Goal: Task Accomplishment & Management: Manage account settings

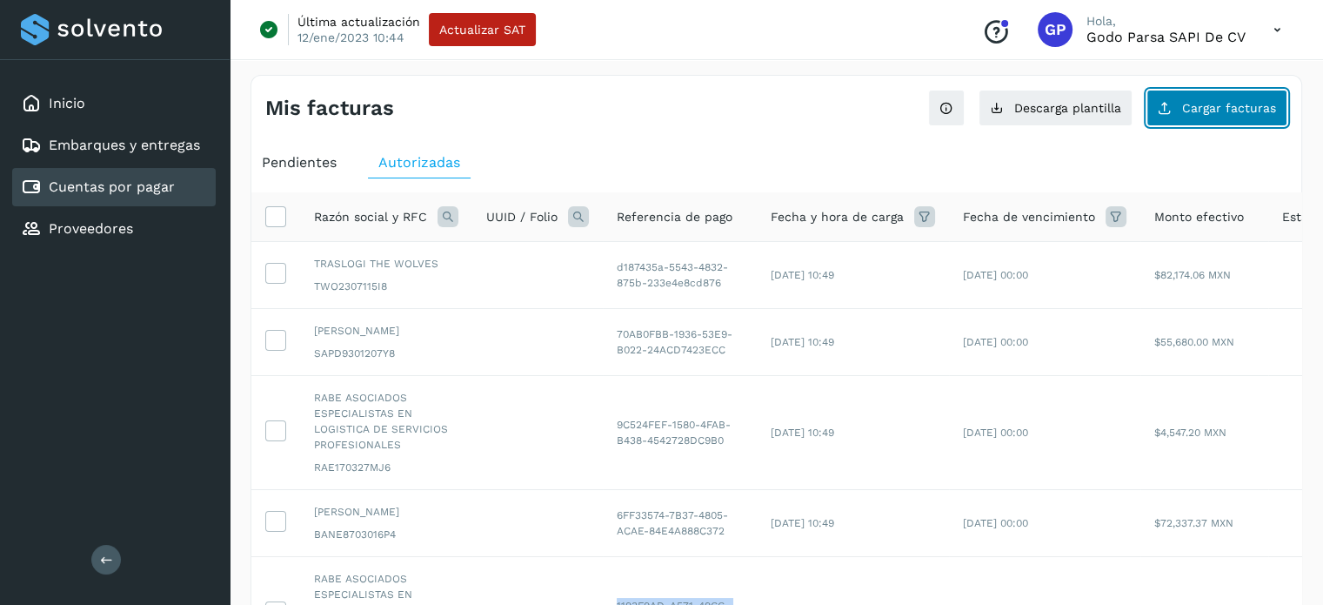
click at [1215, 110] on span "Cargar facturas" at bounding box center [1229, 108] width 94 height 12
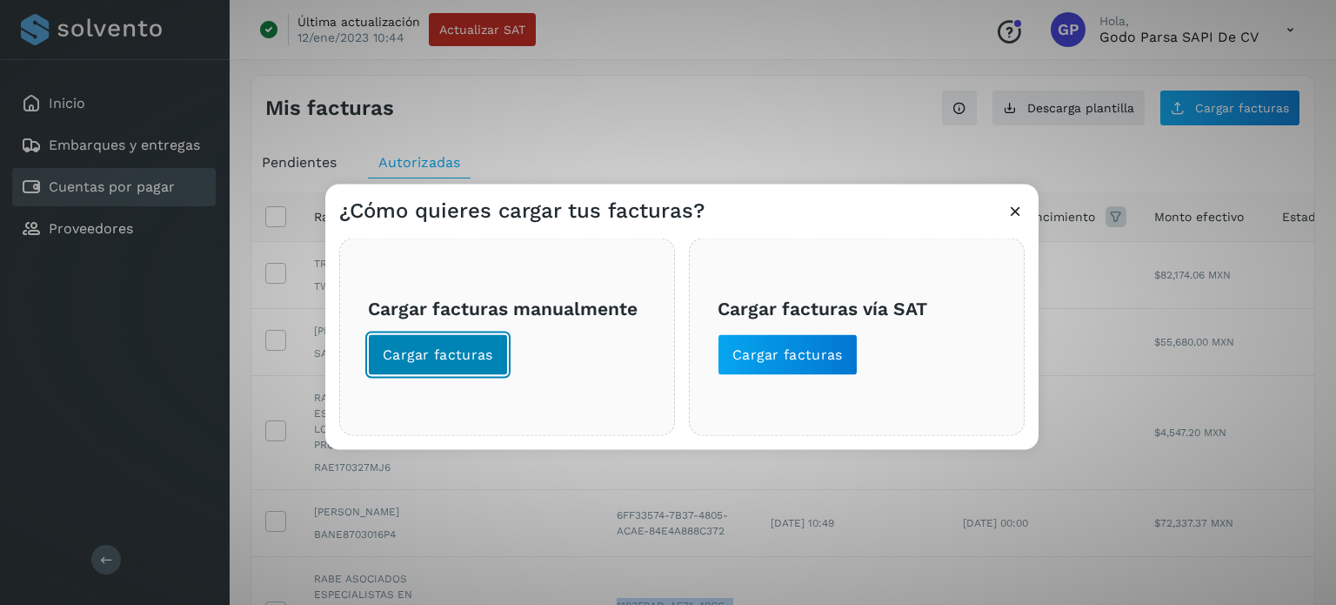
click at [447, 358] on span "Cargar facturas" at bounding box center [438, 354] width 110 height 19
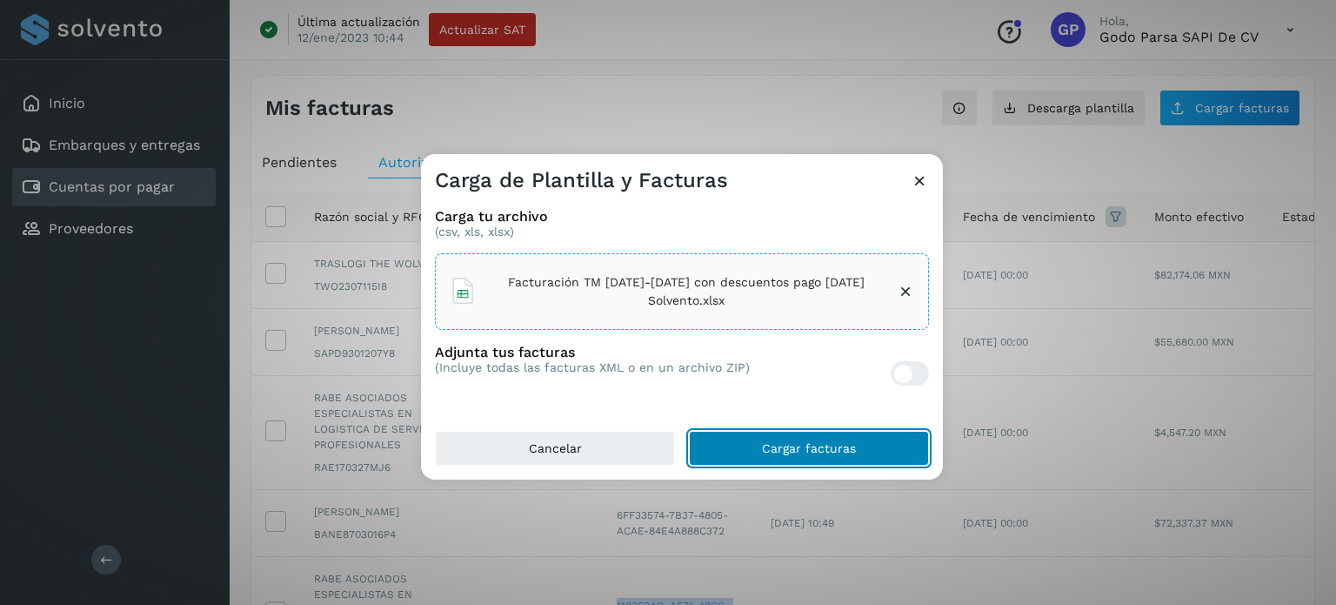
click at [814, 443] on span "Cargar facturas" at bounding box center [809, 448] width 94 height 12
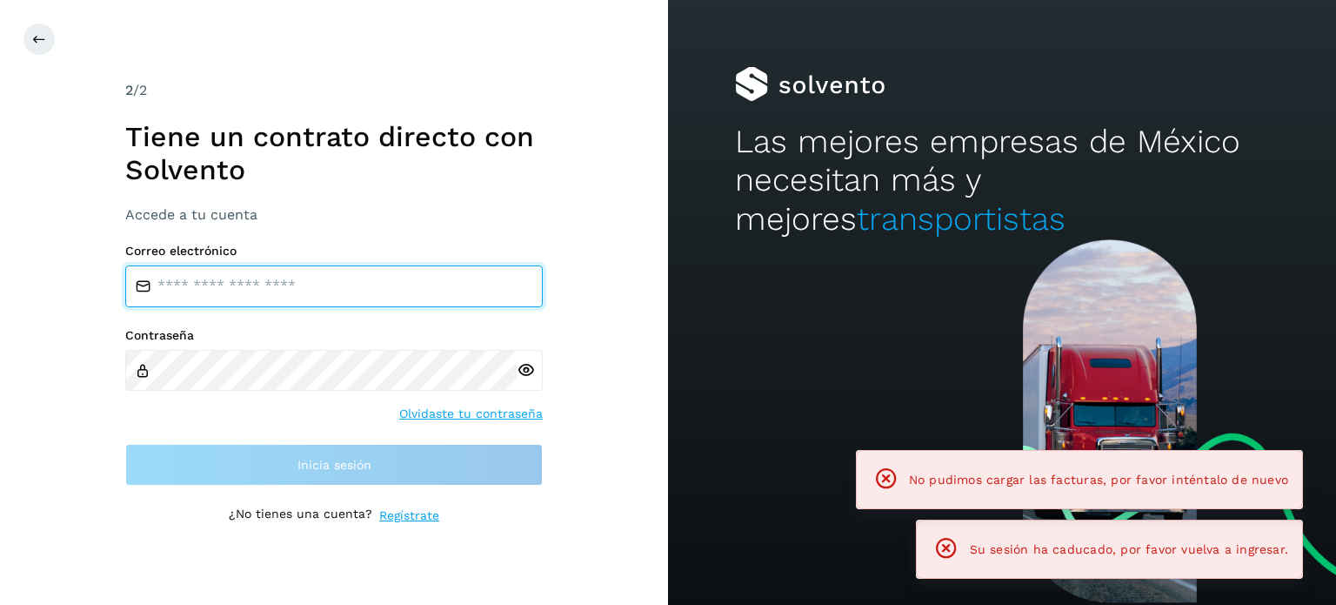
type input "**********"
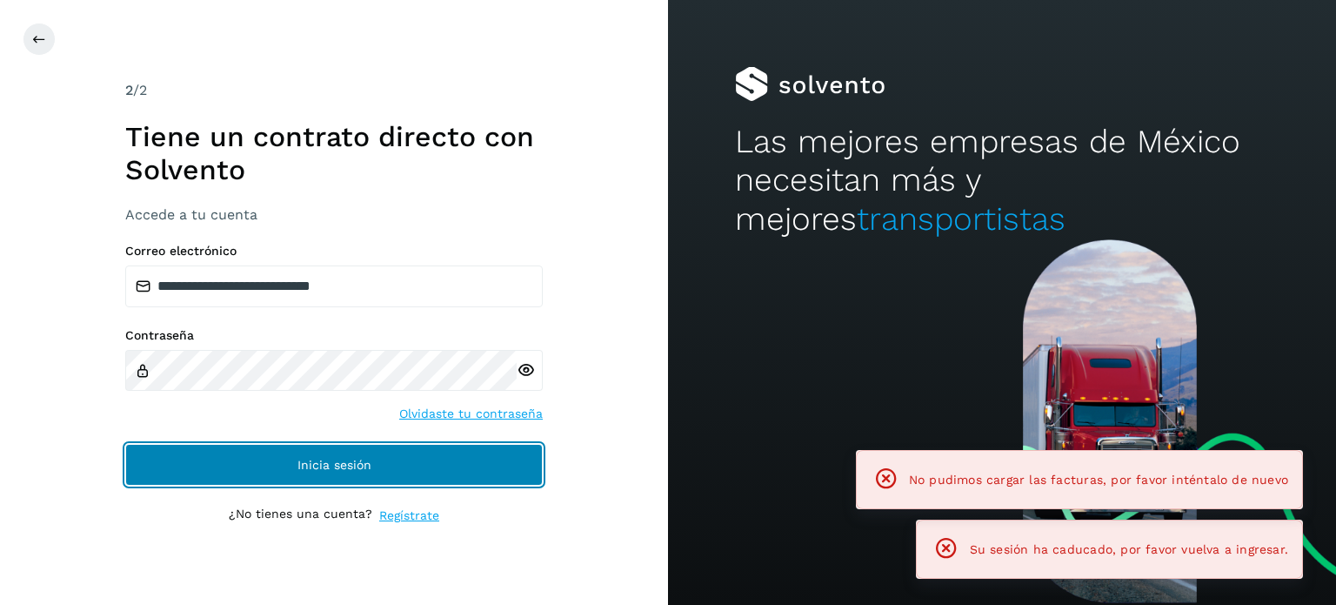
click at [338, 470] on span "Inicia sesión" at bounding box center [335, 465] width 74 height 12
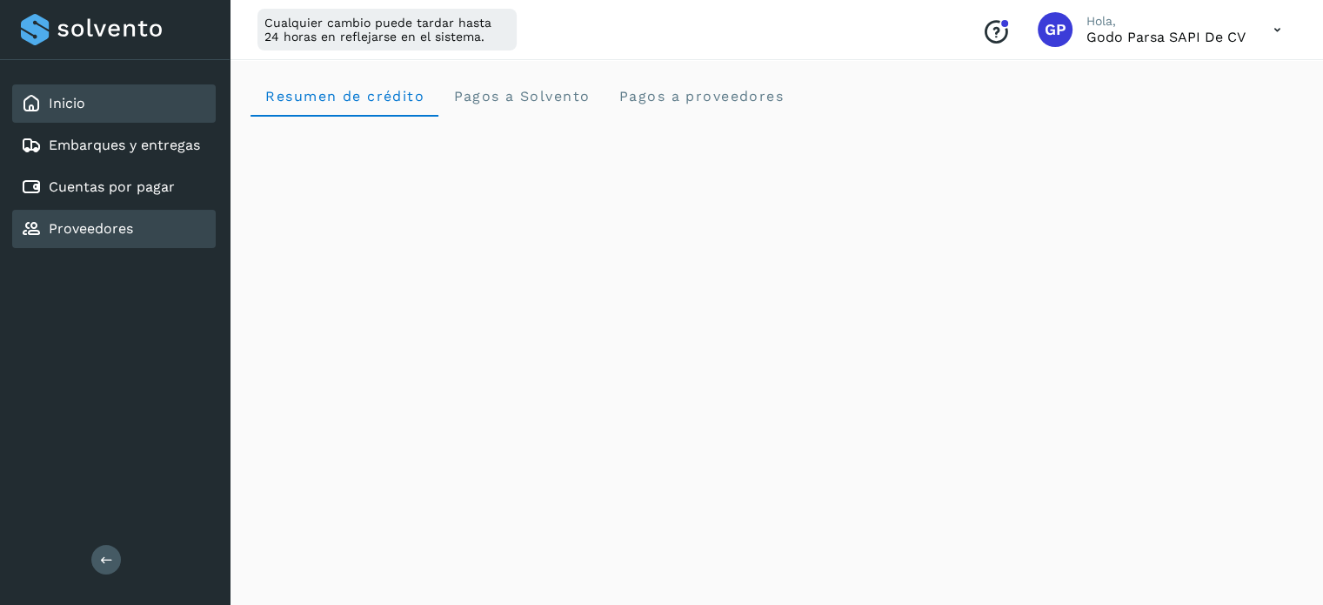
click at [122, 235] on div "Proveedores" at bounding box center [77, 228] width 112 height 21
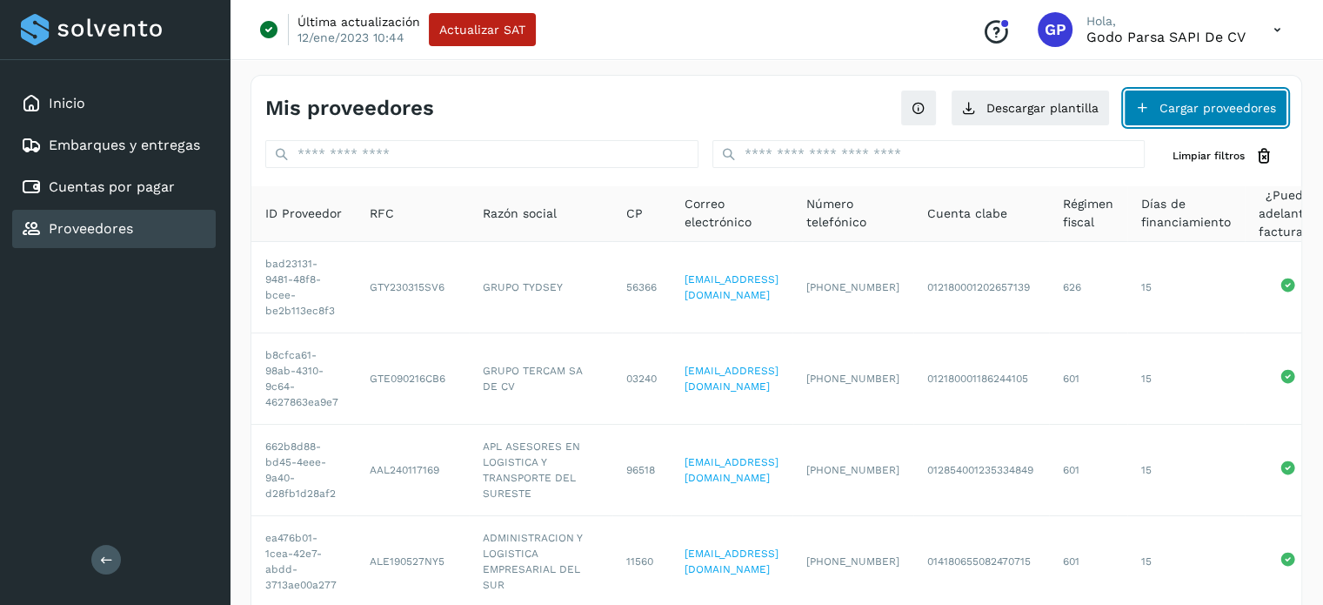
click at [1211, 103] on button "Cargar proveedores" at bounding box center [1206, 108] width 164 height 37
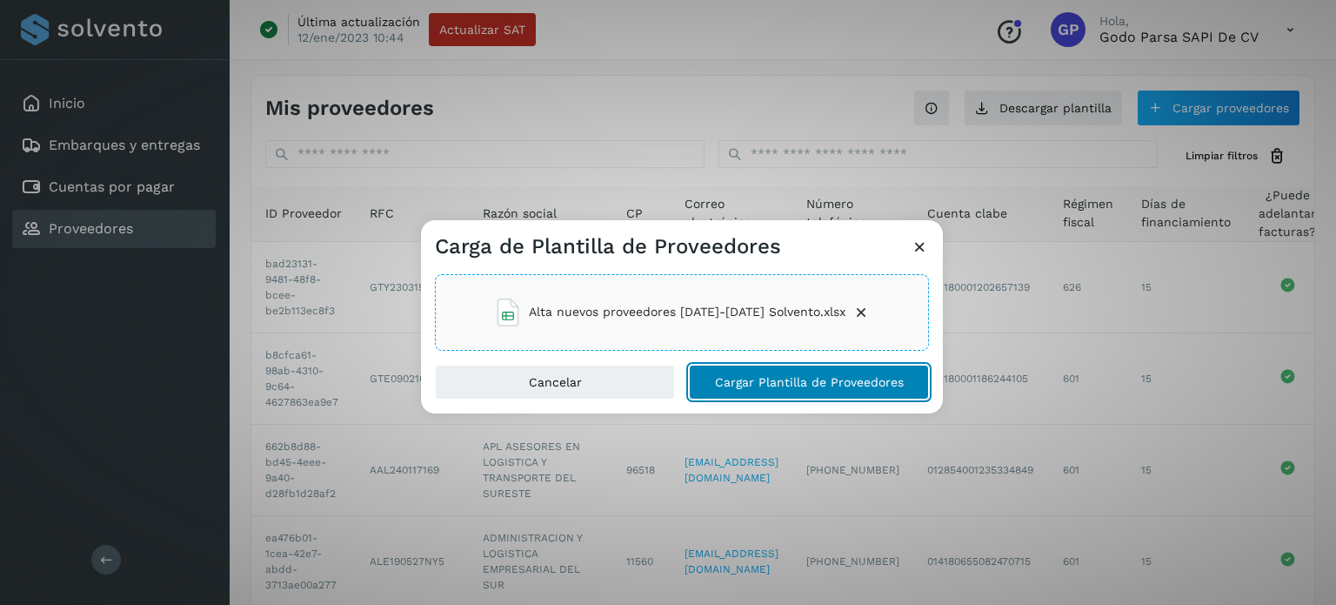
click at [755, 382] on span "Cargar Plantilla de Proveedores" at bounding box center [809, 382] width 189 height 12
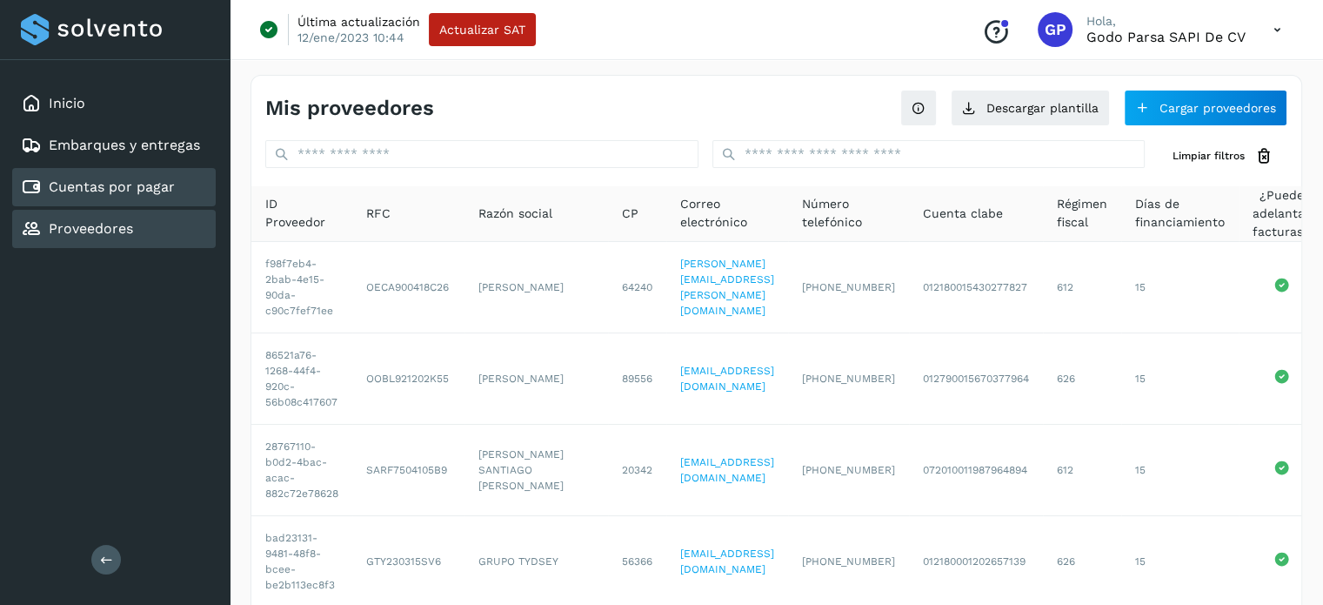
click at [101, 187] on link "Cuentas por pagar" at bounding box center [112, 186] width 126 height 17
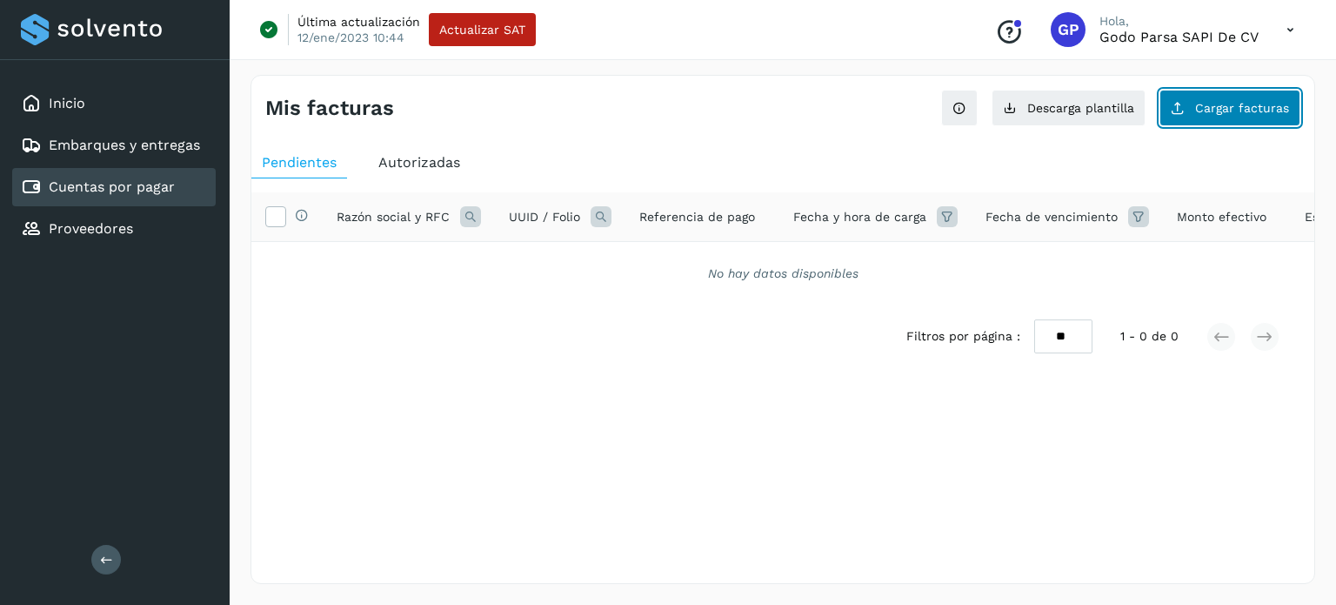
click at [1210, 109] on span "Cargar facturas" at bounding box center [1242, 108] width 94 height 12
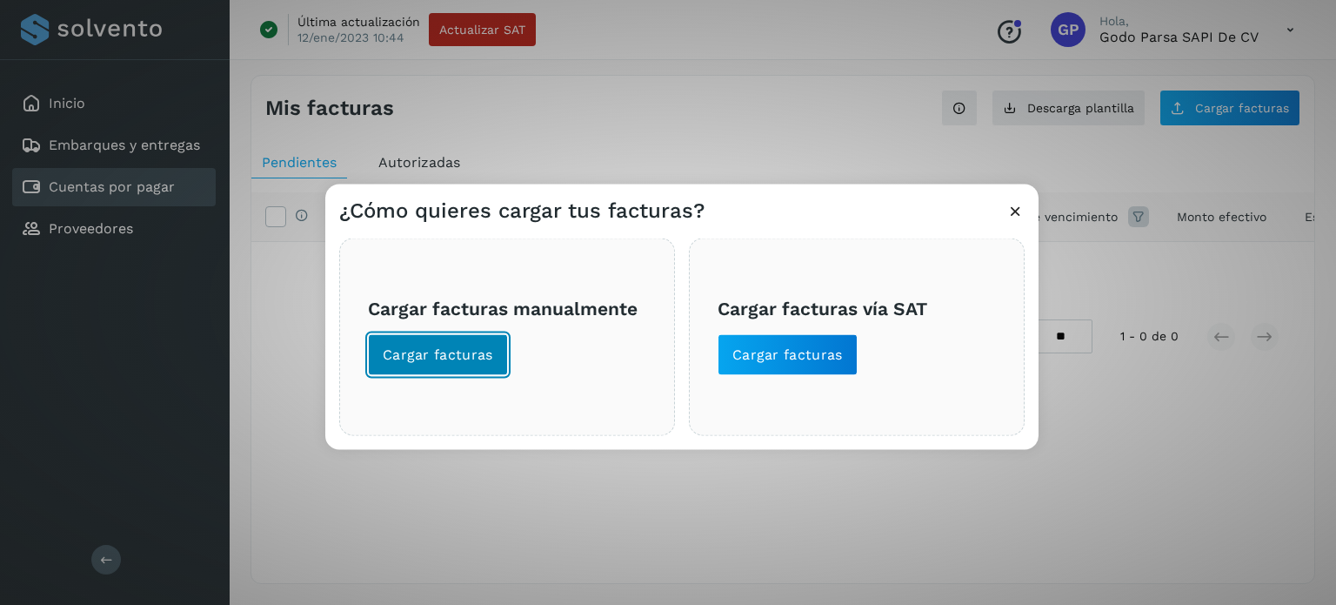
click at [452, 367] on button "Cargar facturas" at bounding box center [438, 354] width 140 height 42
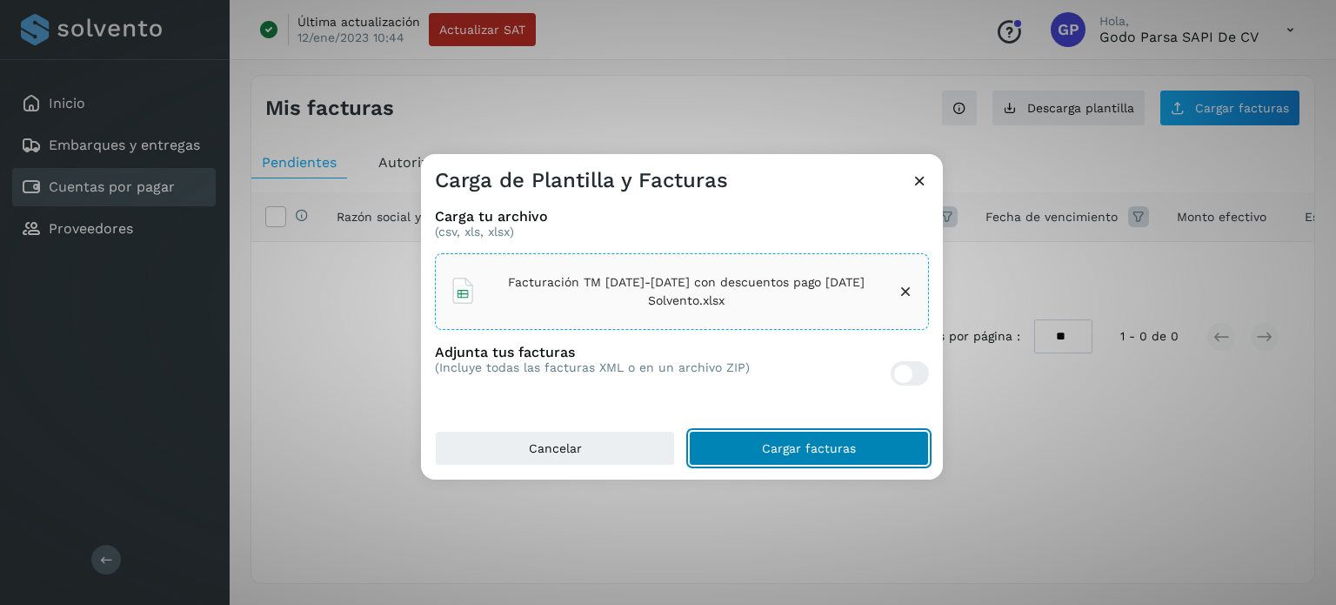
click at [831, 447] on span "Cargar facturas" at bounding box center [809, 448] width 94 height 12
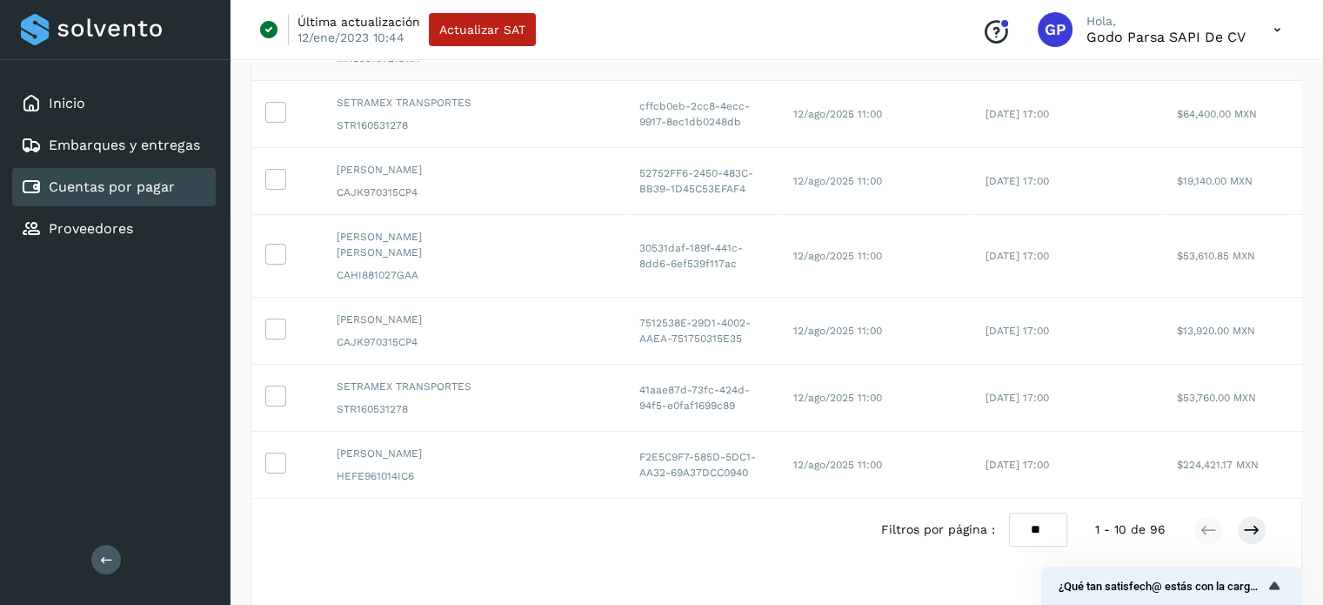
scroll to position [527, 0]
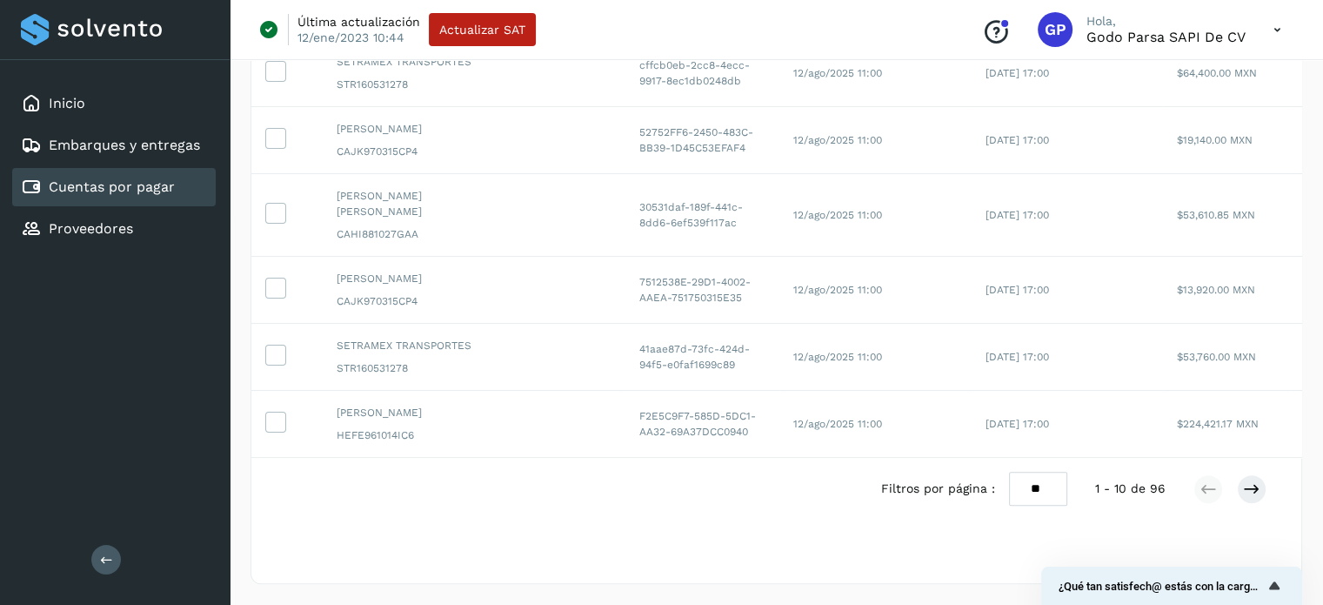
click at [1055, 492] on select "** ** **" at bounding box center [1038, 489] width 58 height 34
select select "**"
click at [1009, 472] on select "** ** **" at bounding box center [1038, 489] width 58 height 34
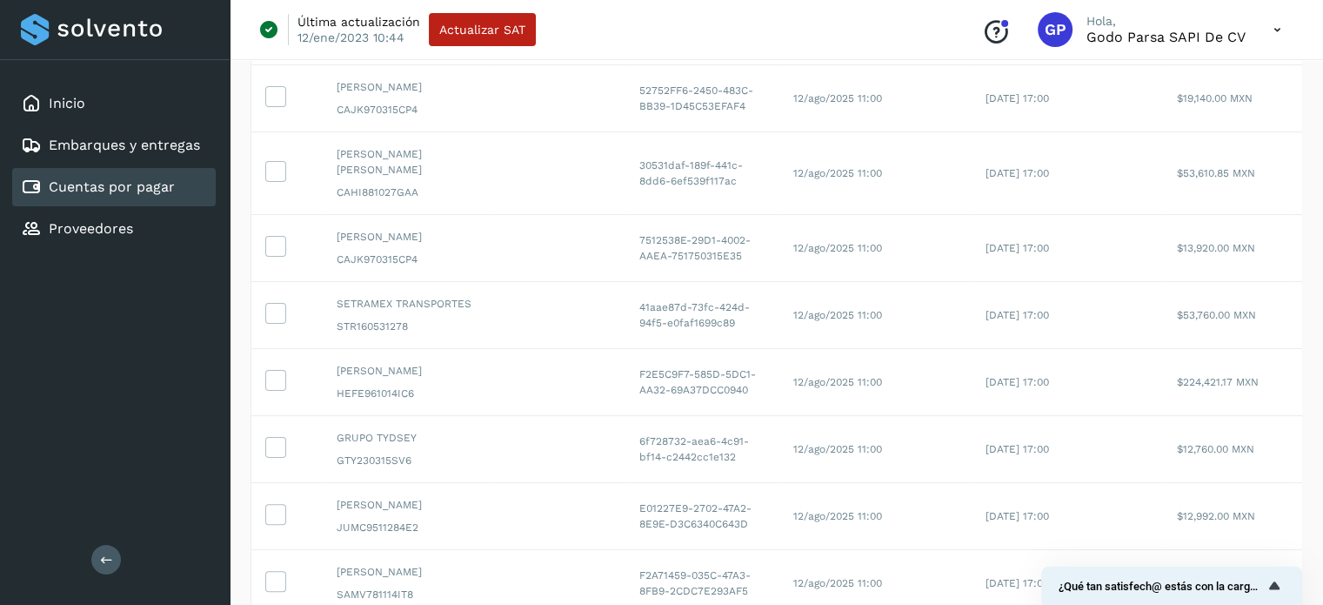
scroll to position [0, 0]
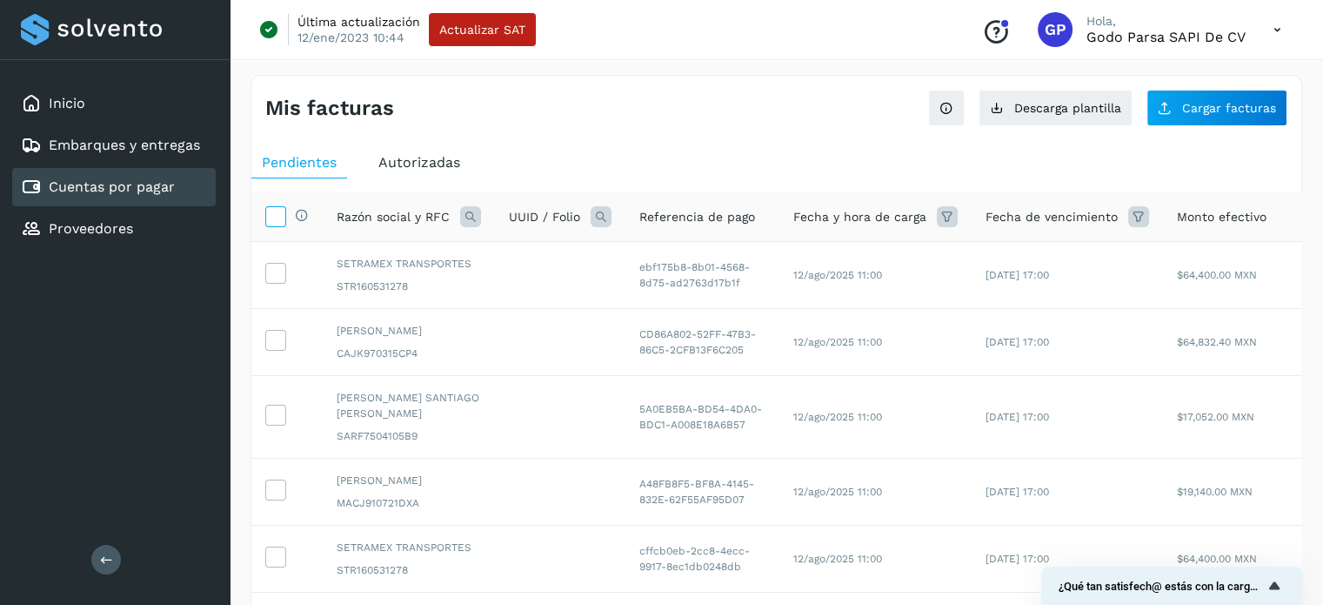
click at [283, 211] on icon at bounding box center [275, 215] width 18 height 18
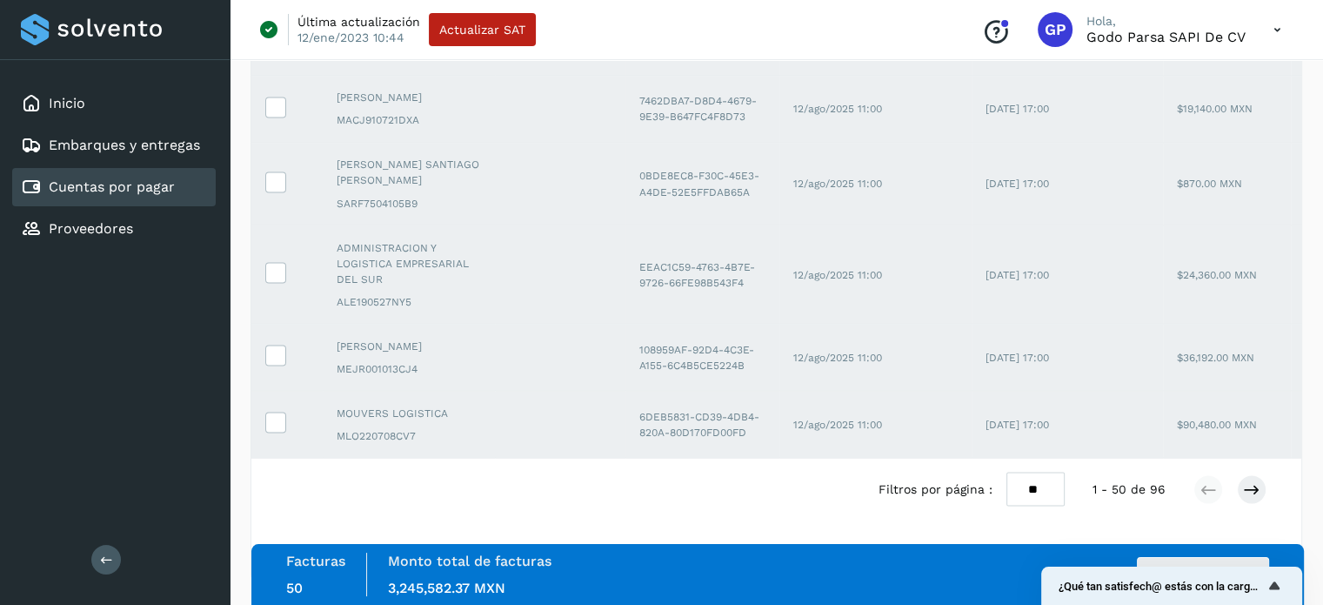
scroll to position [3560, 0]
click at [1259, 496] on icon at bounding box center [1251, 488] width 17 height 17
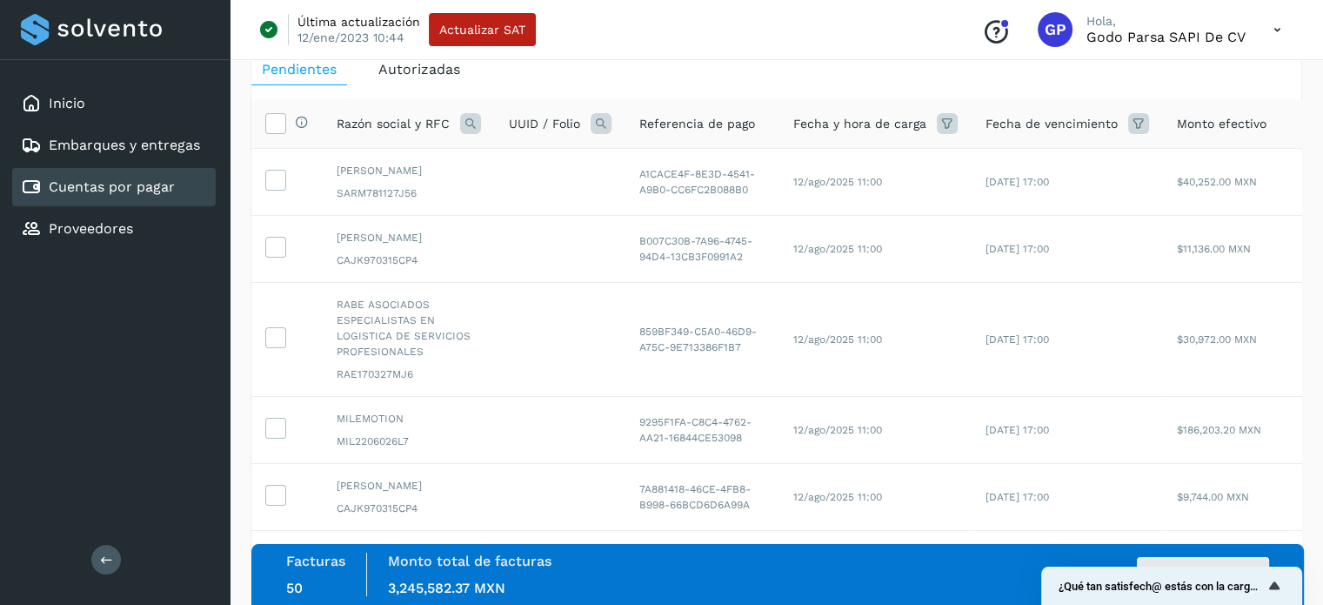
scroll to position [0, 0]
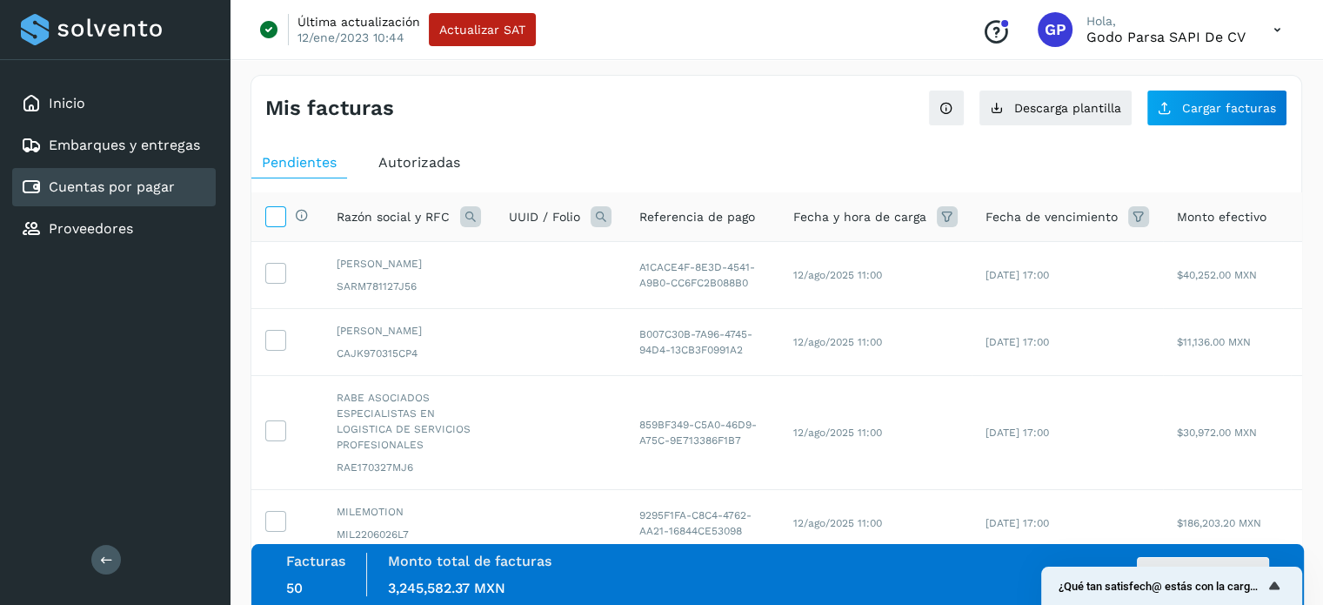
click at [278, 219] on icon at bounding box center [275, 215] width 18 height 18
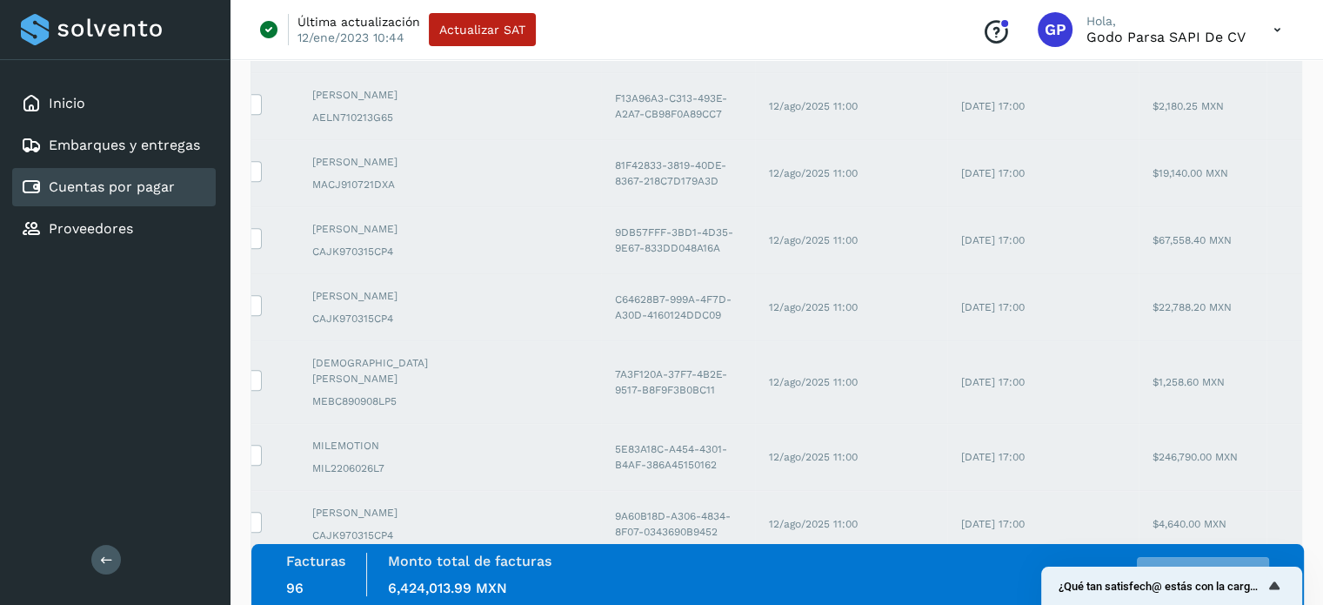
scroll to position [0, 35]
click at [1003, 574] on div "Facturas 96 Monto total de facturas Monto total 6,424,013.99 MXN Autorizar fact…" at bounding box center [777, 574] width 983 height 44
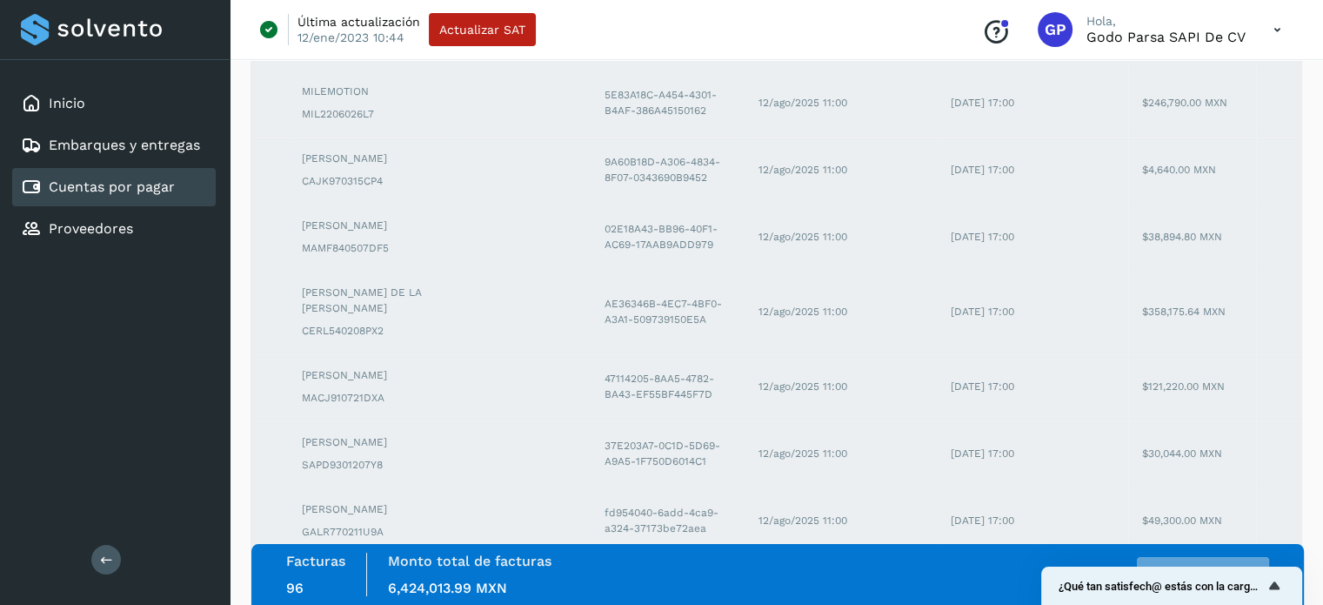
scroll to position [1442, 0]
click at [1273, 586] on icon "Mostrar encuesta - ¿Qué tan satisfech@ estás con la carga de tus facturas?" at bounding box center [1274, 585] width 10 height 8
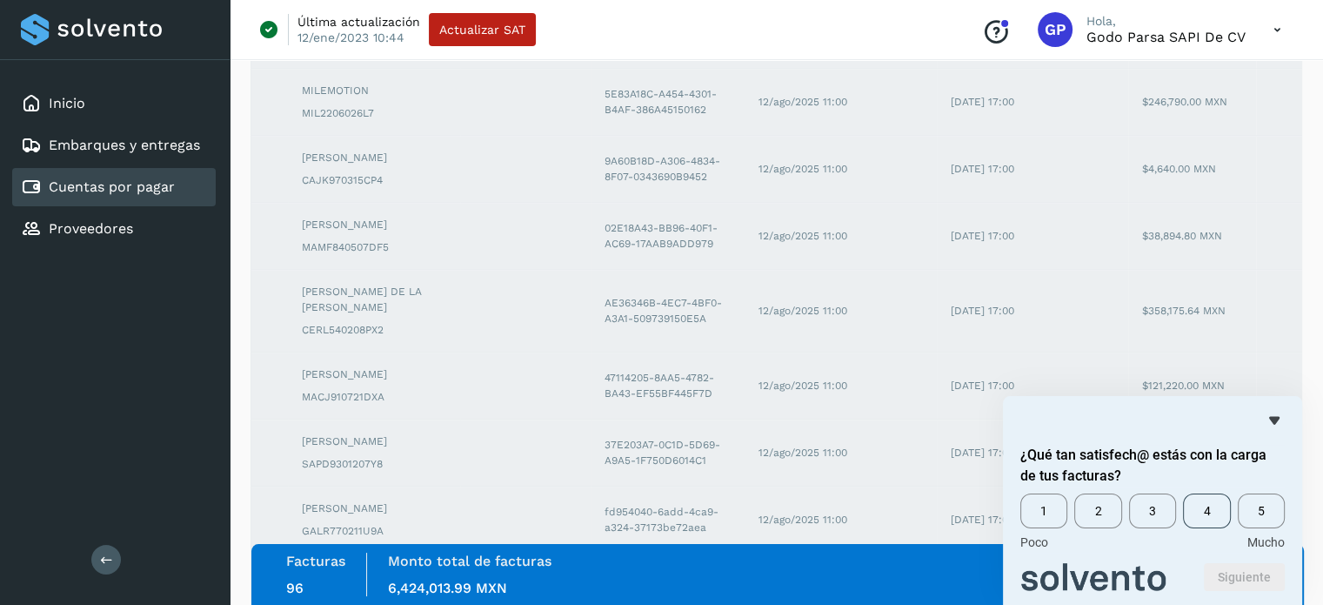
click at [1203, 512] on span "4" at bounding box center [1206, 510] width 47 height 35
click at [1253, 584] on button "Siguiente" at bounding box center [1244, 577] width 81 height 28
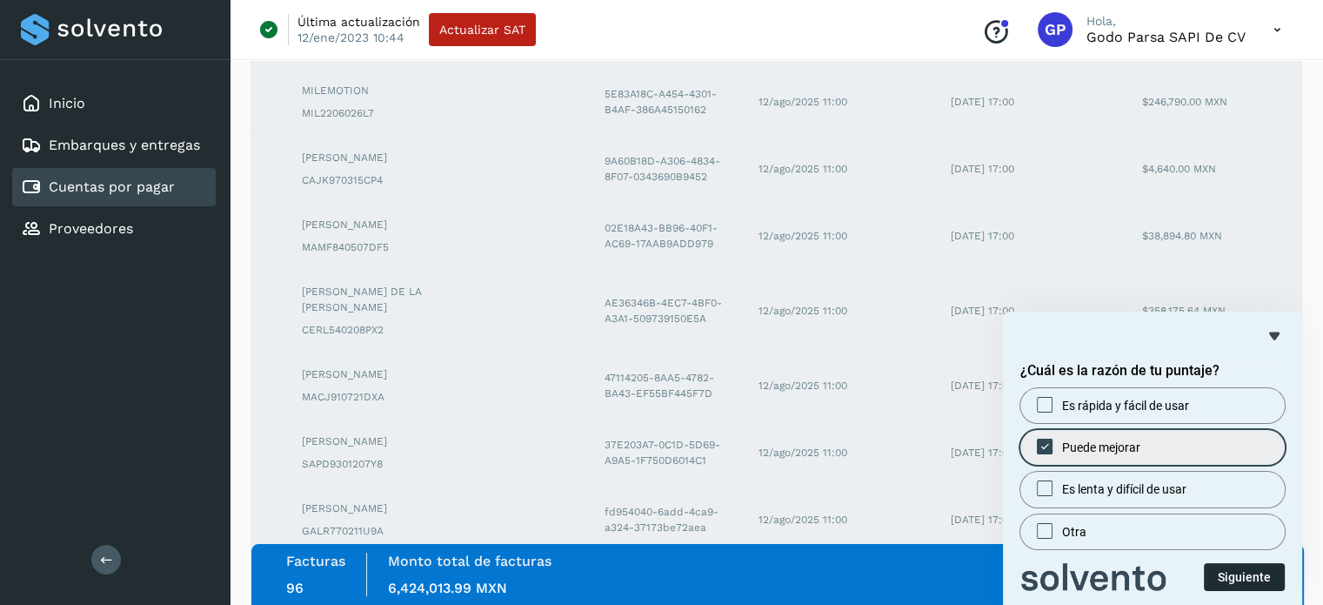
click at [1246, 576] on button "Siguiente" at bounding box center [1244, 577] width 81 height 28
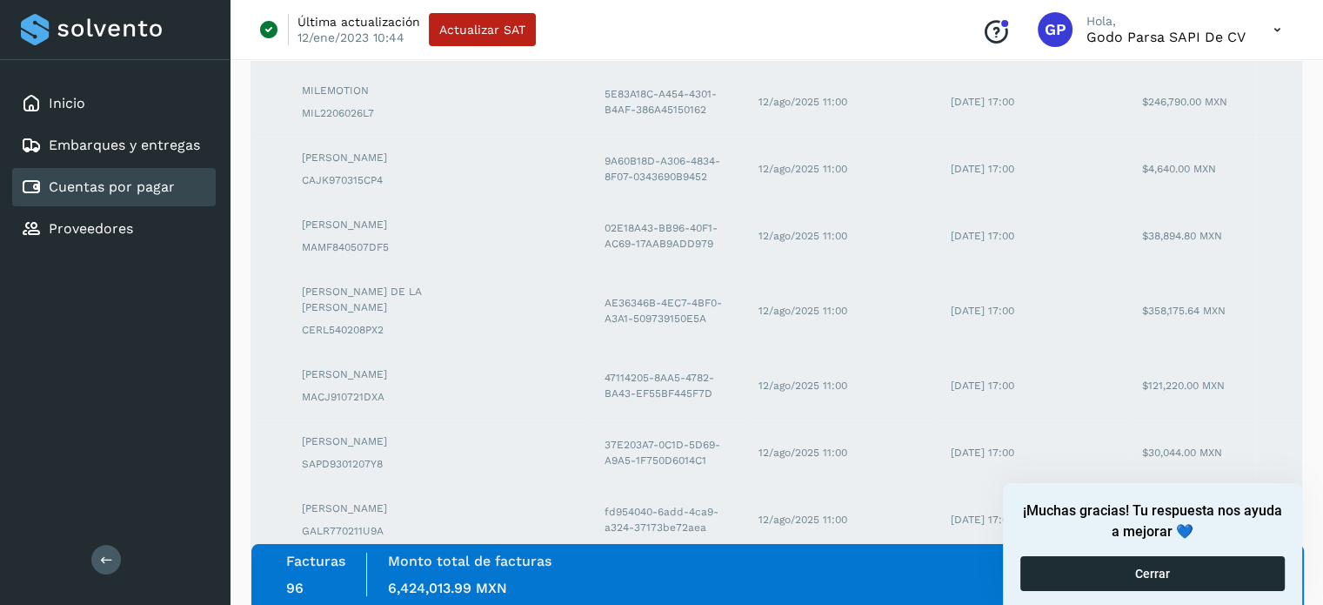
click at [1159, 574] on button "Cerrar" at bounding box center [1153, 573] width 264 height 35
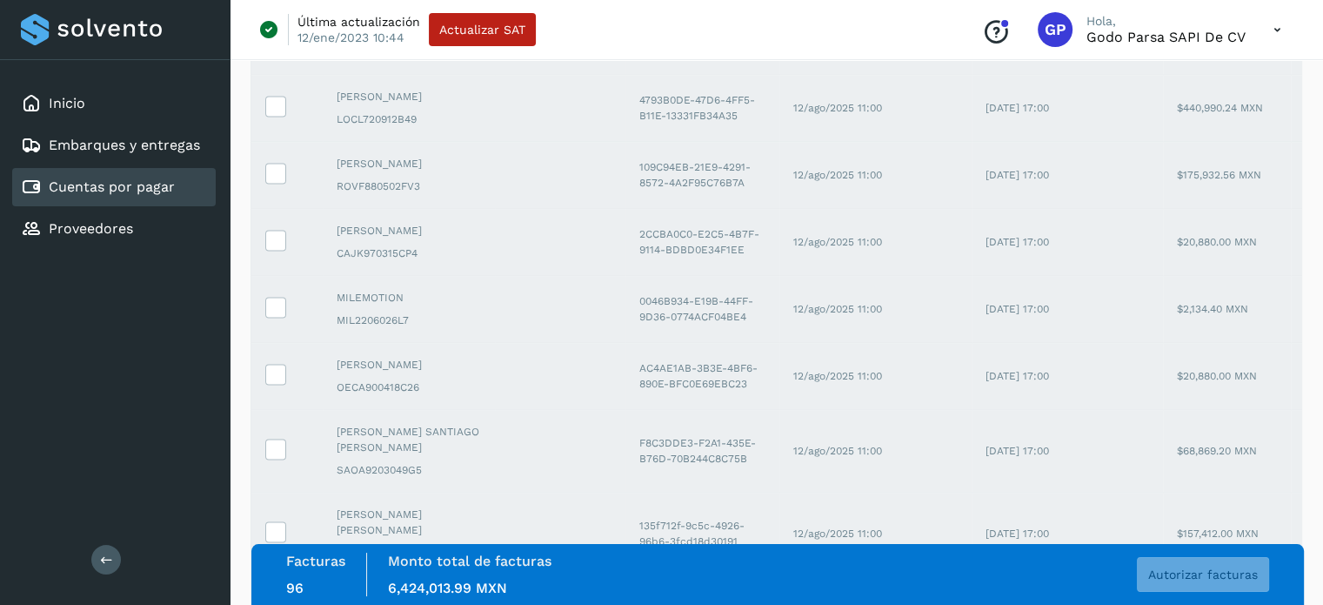
scroll to position [3261, 0]
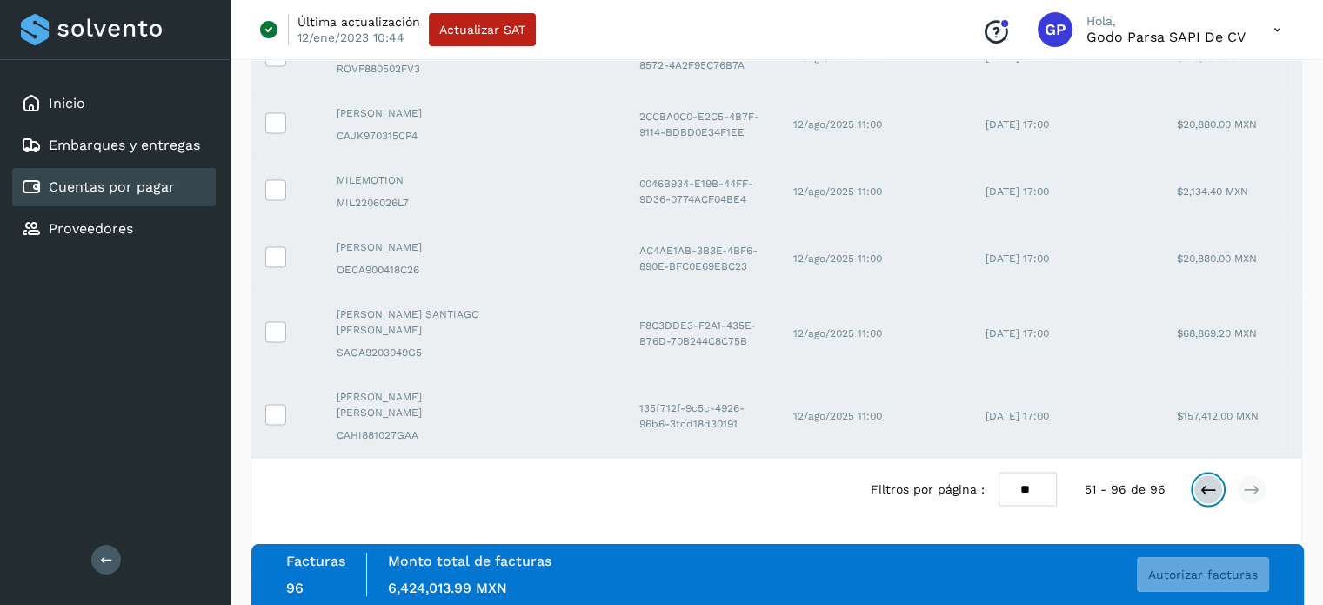
click at [1207, 490] on icon at bounding box center [1208, 488] width 17 height 17
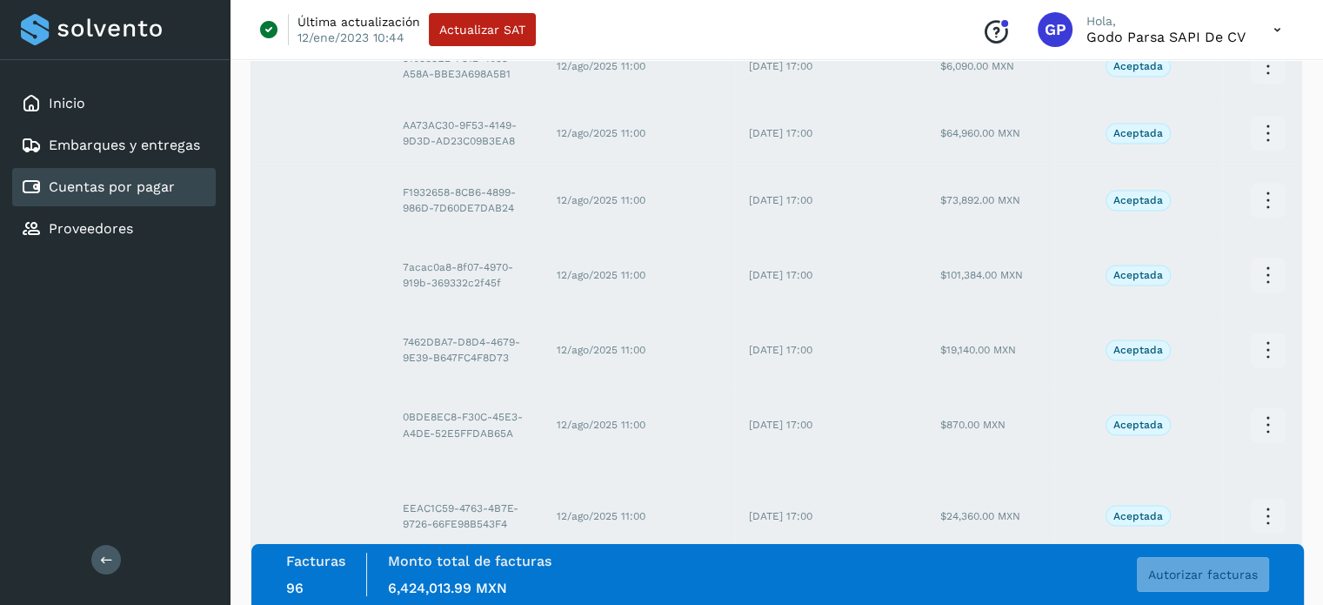
scroll to position [3560, 0]
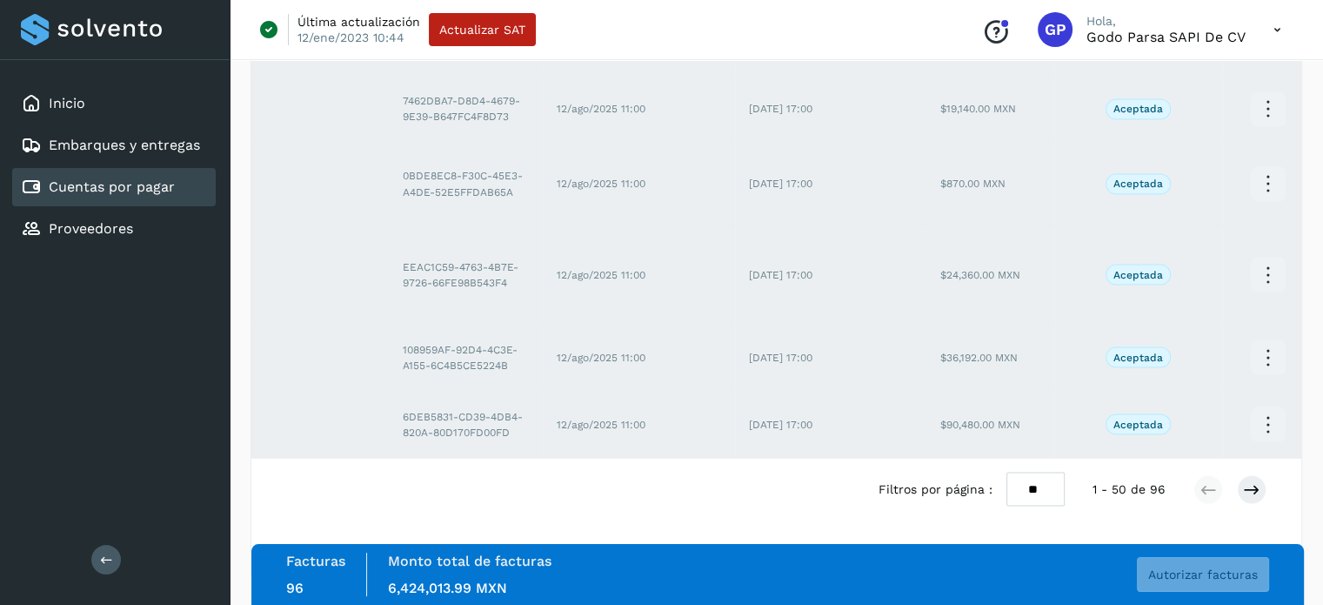
click at [1238, 496] on div at bounding box center [1230, 489] width 73 height 30
click at [1251, 494] on icon at bounding box center [1251, 488] width 17 height 17
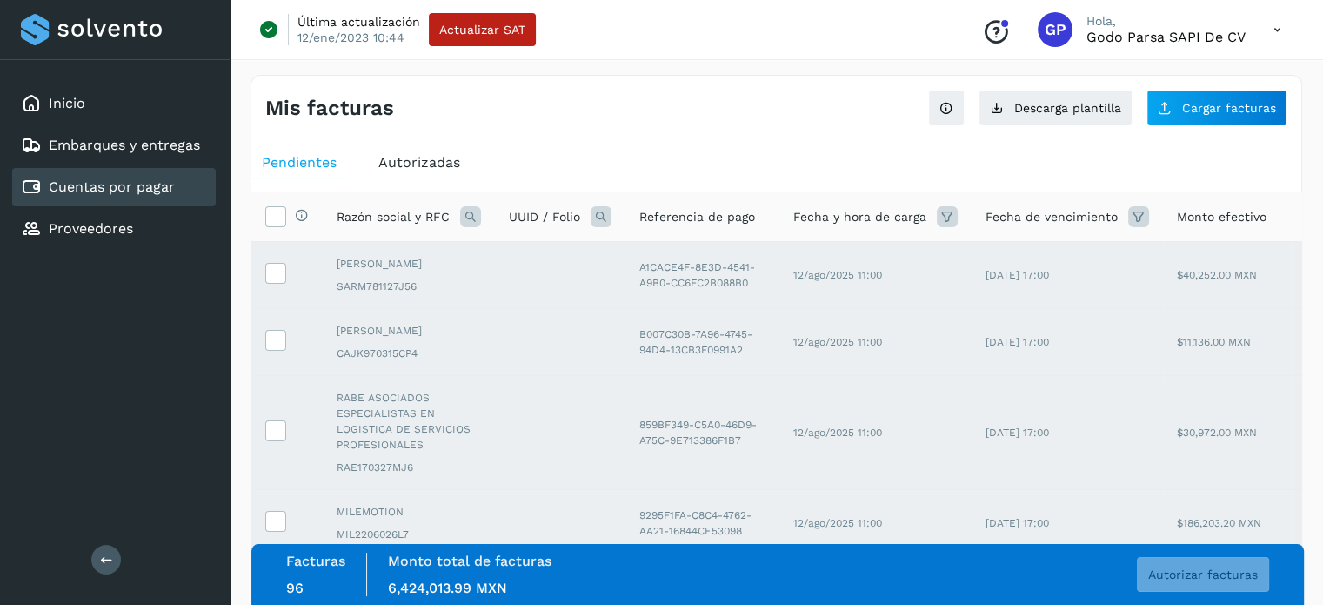
scroll to position [0, 237]
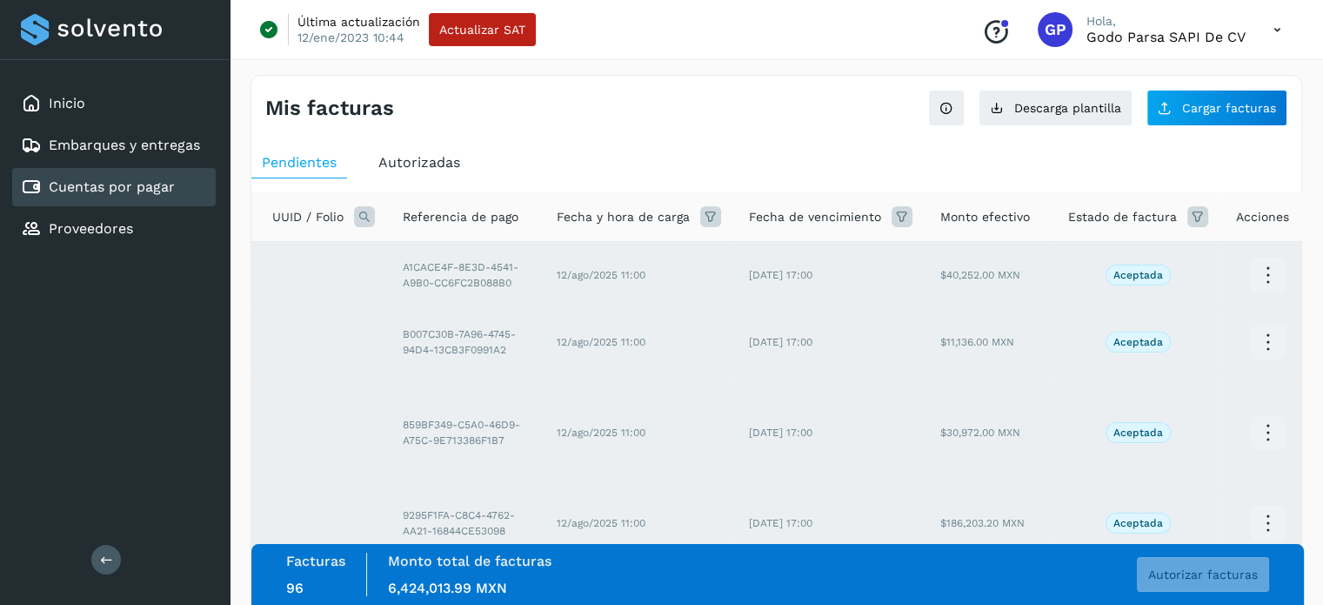
click at [1192, 215] on icon at bounding box center [1198, 216] width 21 height 21
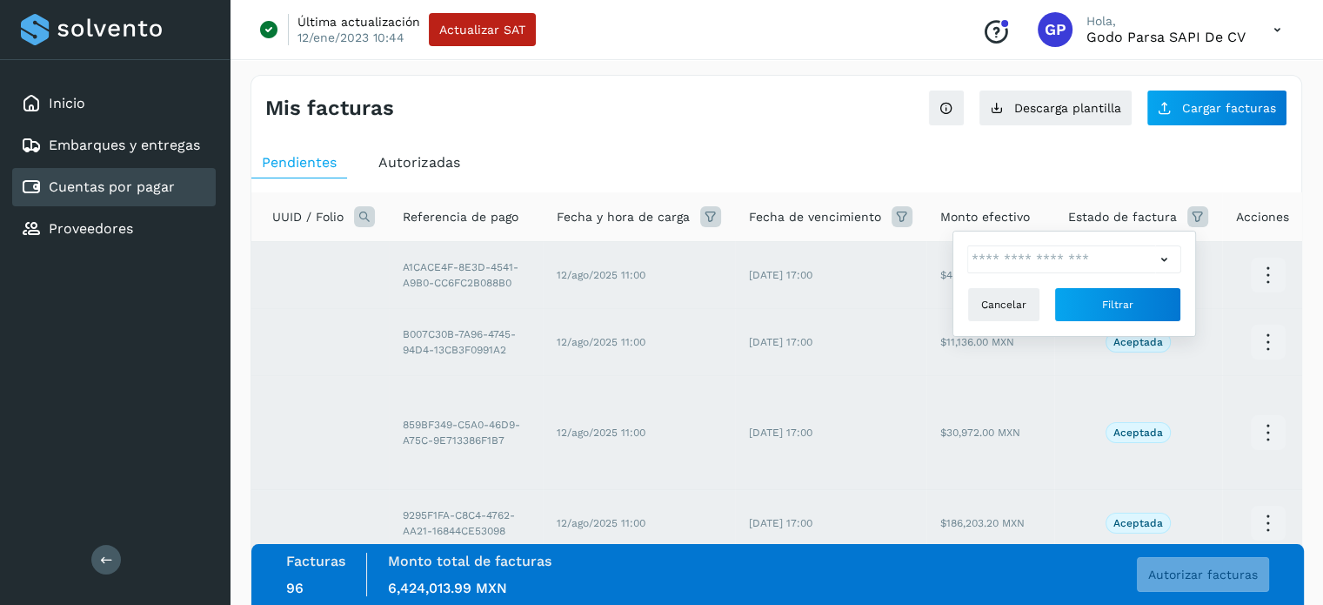
click at [1197, 162] on ul "Pendientes Autorizadas" at bounding box center [776, 162] width 1050 height 31
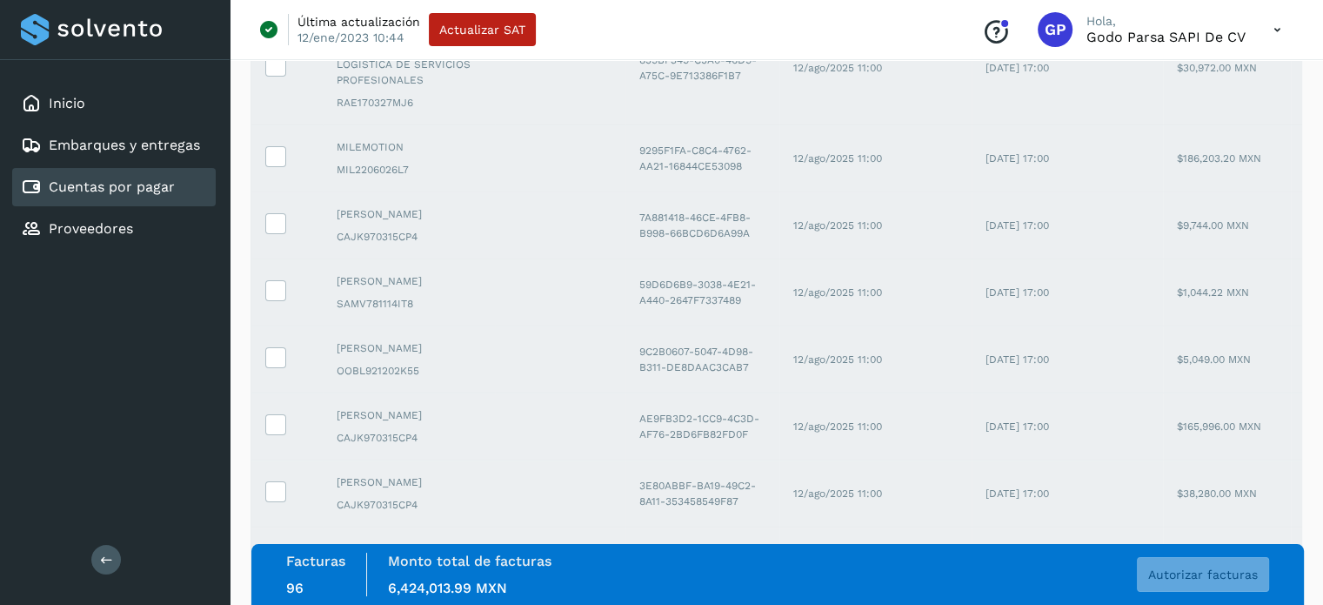
scroll to position [0, 0]
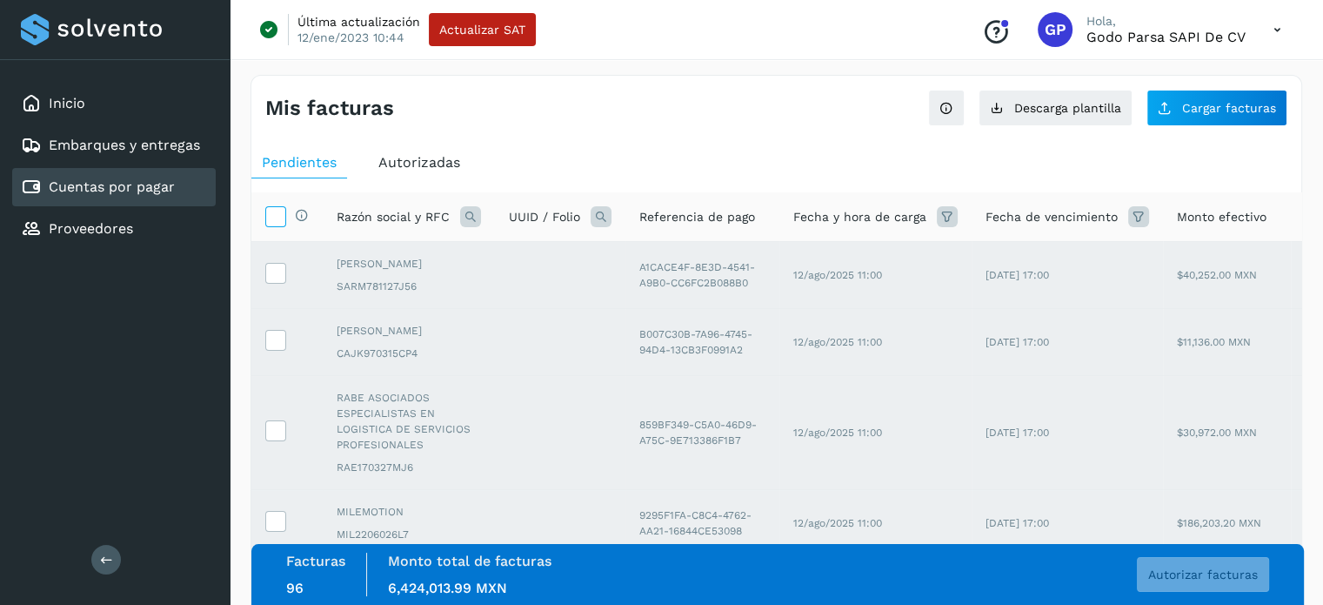
click at [277, 222] on icon at bounding box center [275, 215] width 18 height 18
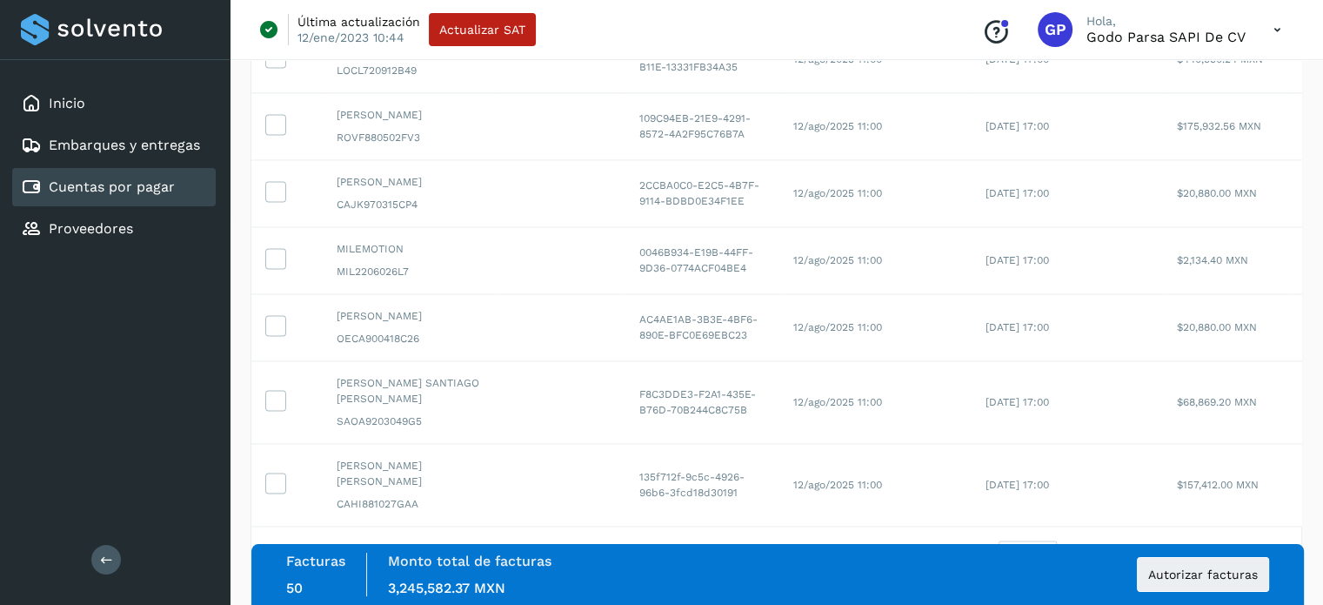
scroll to position [3261, 0]
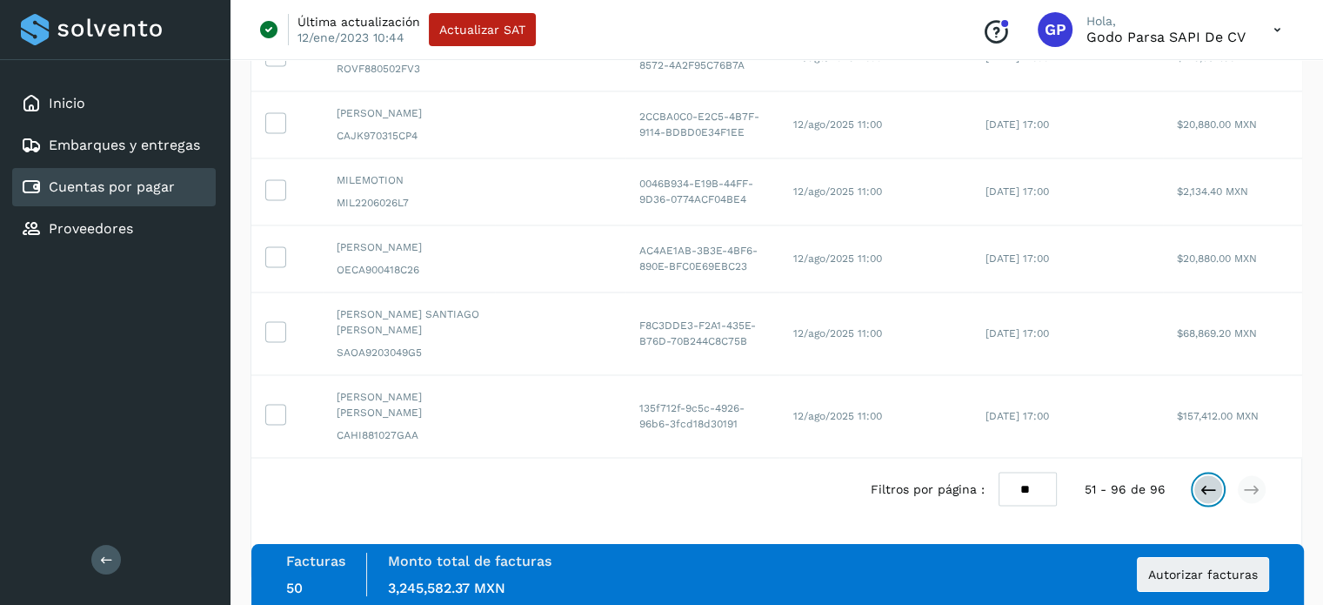
click at [1206, 485] on icon at bounding box center [1208, 488] width 17 height 17
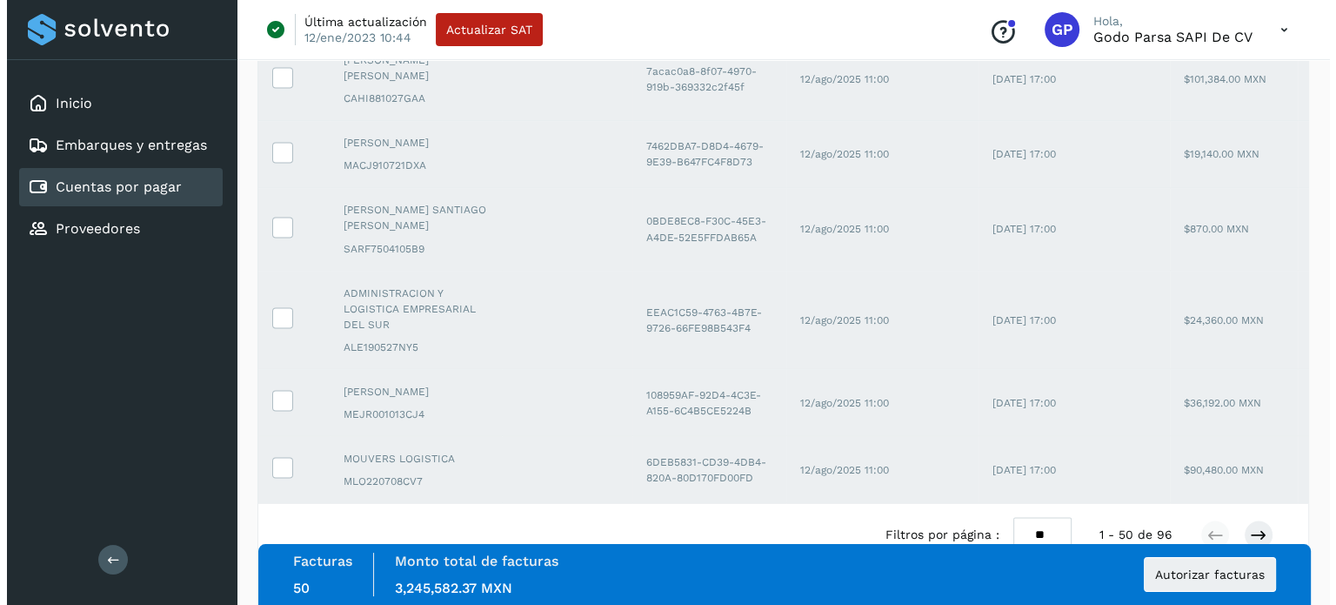
scroll to position [3560, 0]
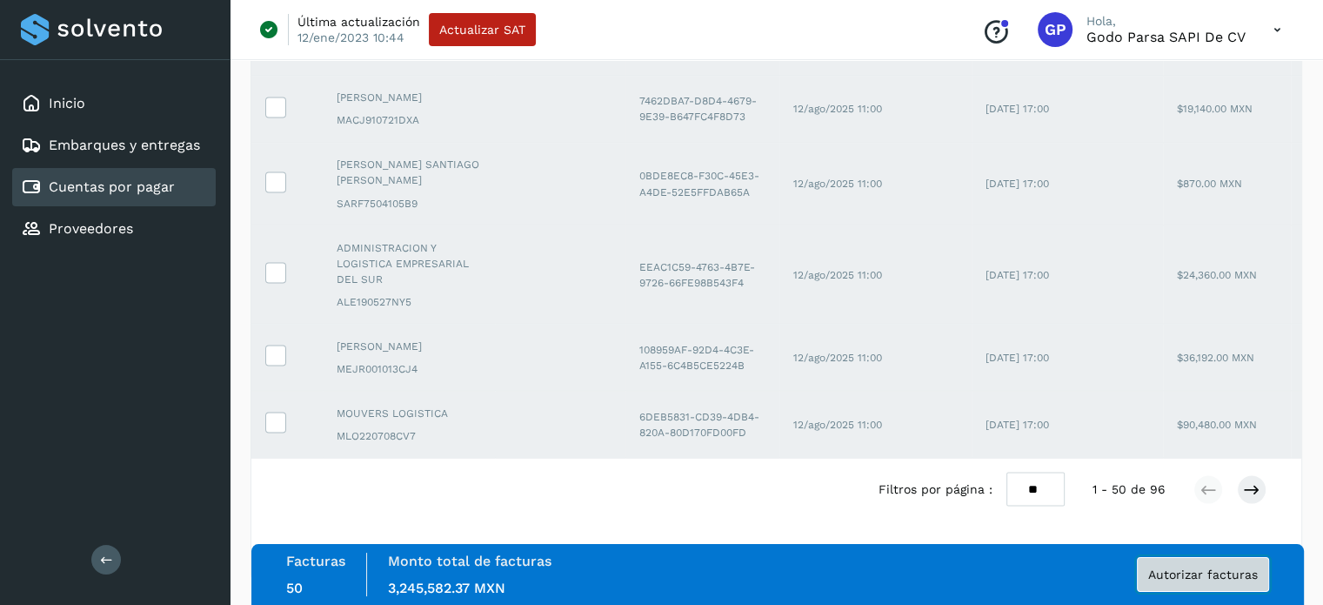
click at [1202, 576] on span "Autorizar facturas" at bounding box center [1203, 574] width 110 height 12
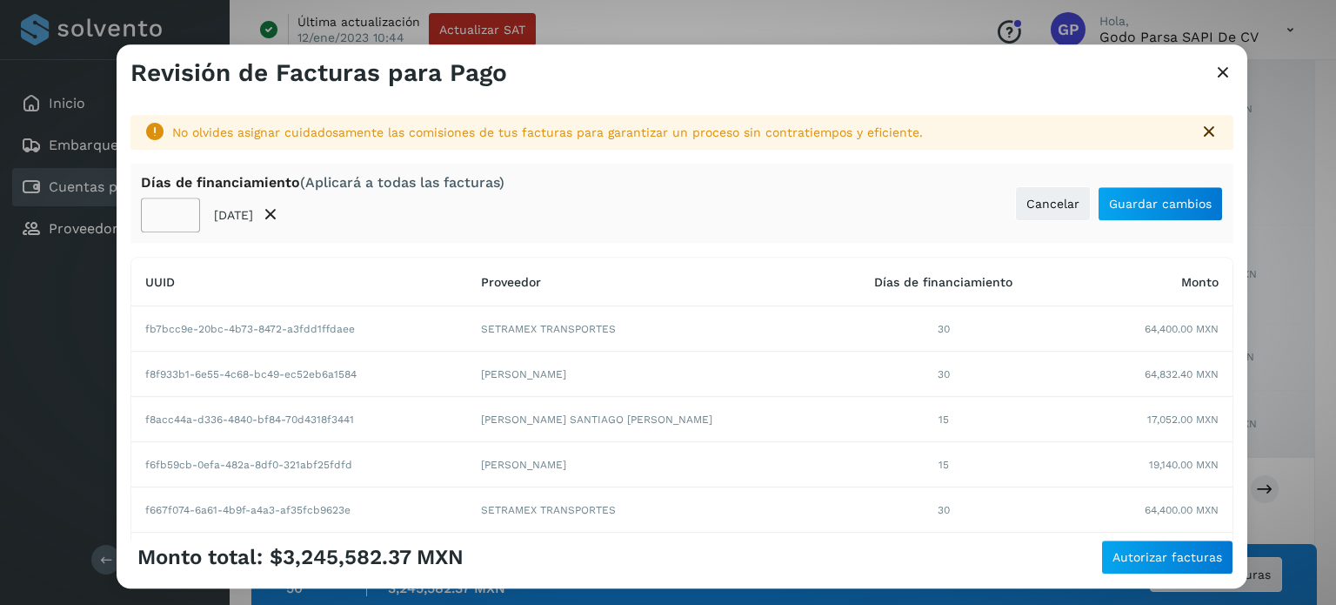
click at [165, 215] on input "**" at bounding box center [170, 215] width 59 height 35
type input "**"
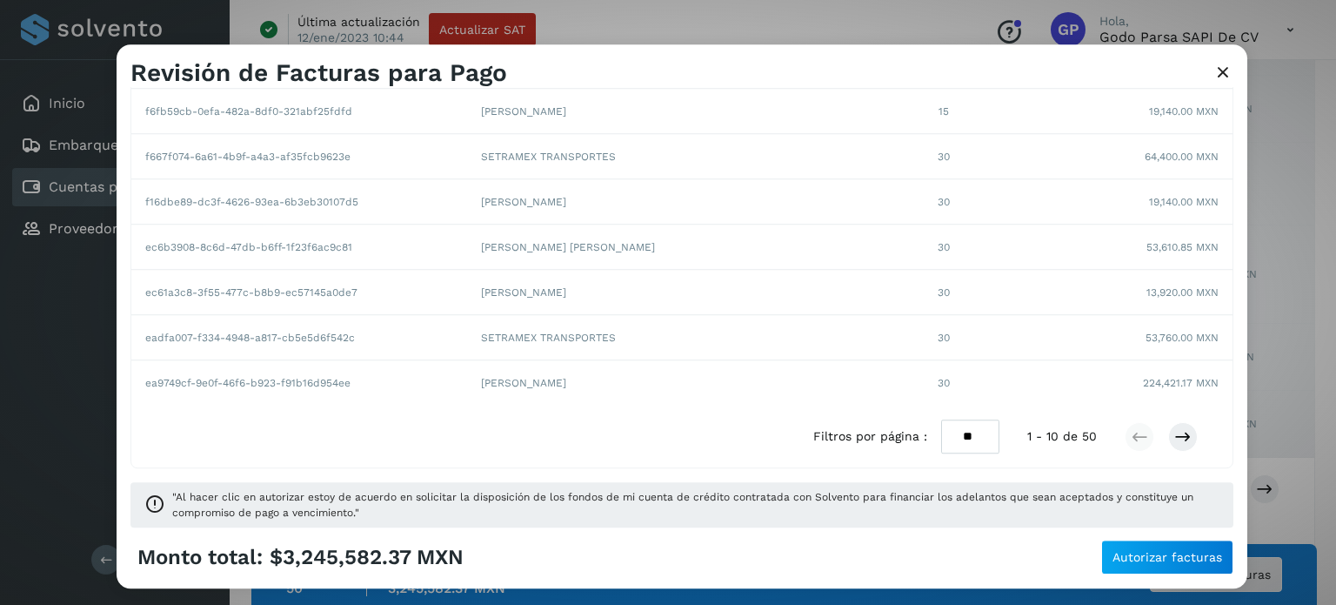
scroll to position [0, 0]
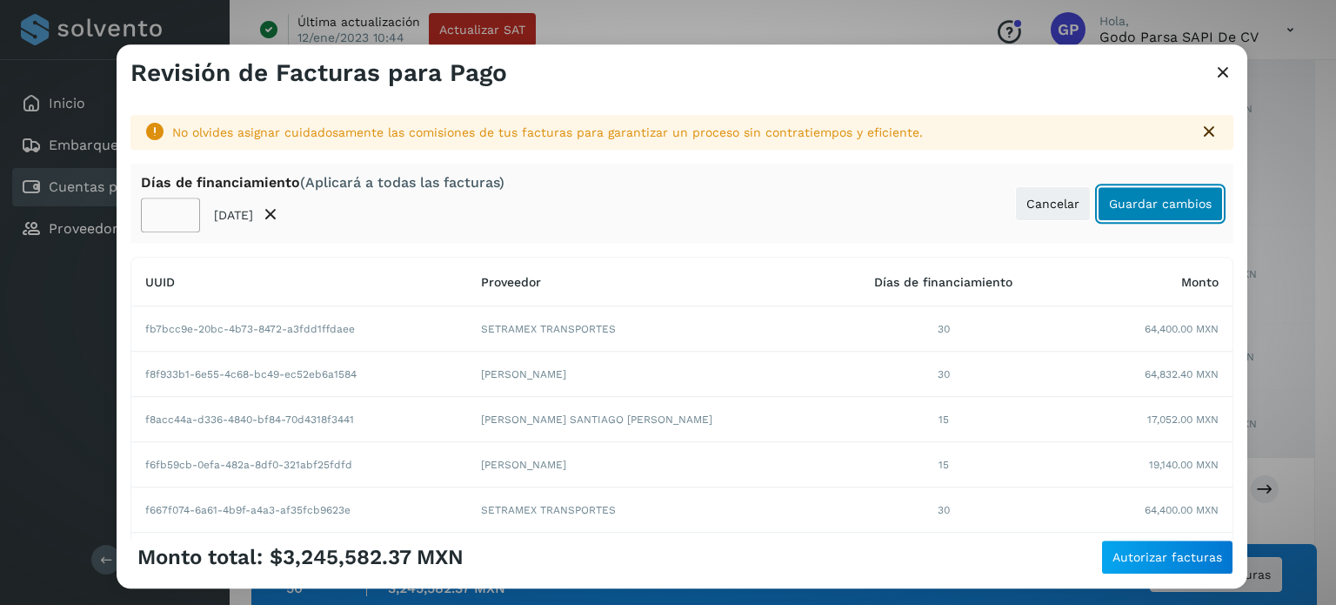
click at [1158, 207] on span "Guardar cambios" at bounding box center [1160, 204] width 103 height 12
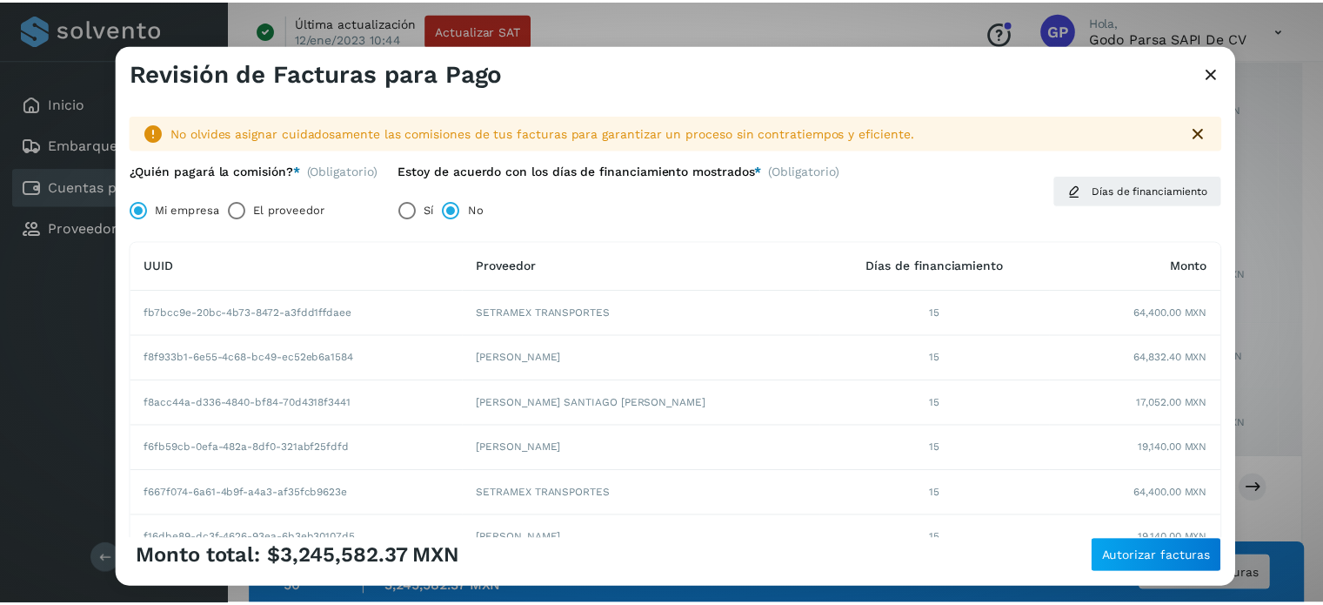
scroll to position [341, 0]
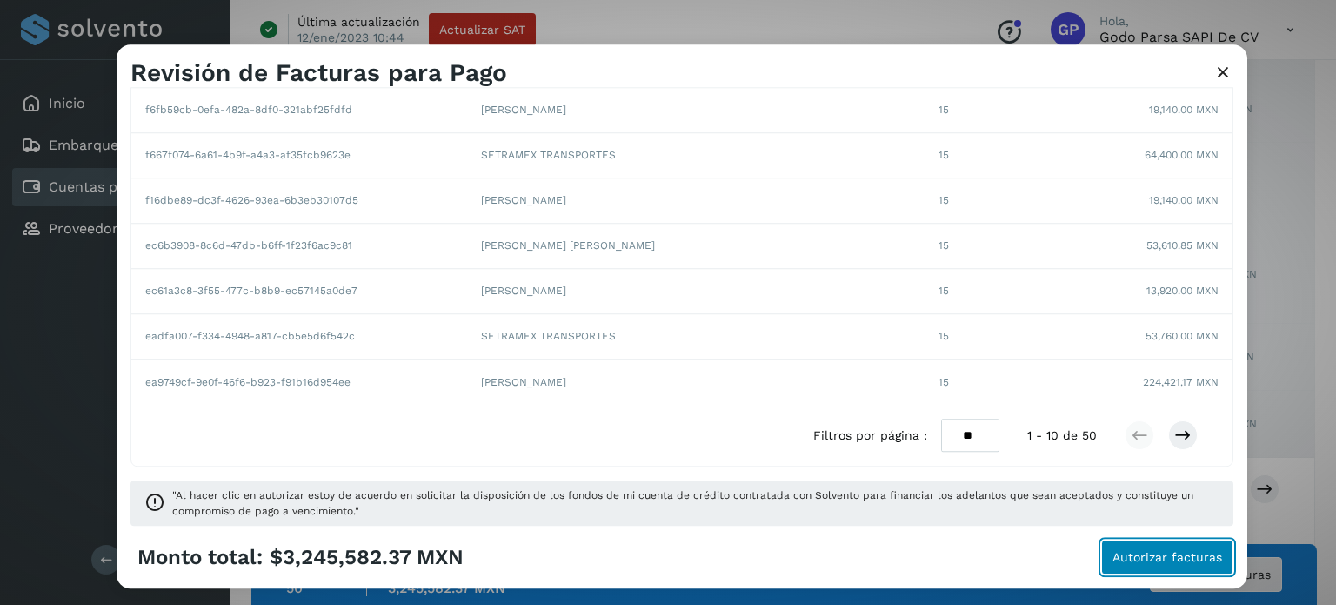
click at [1142, 560] on span "Autorizar facturas" at bounding box center [1168, 557] width 110 height 12
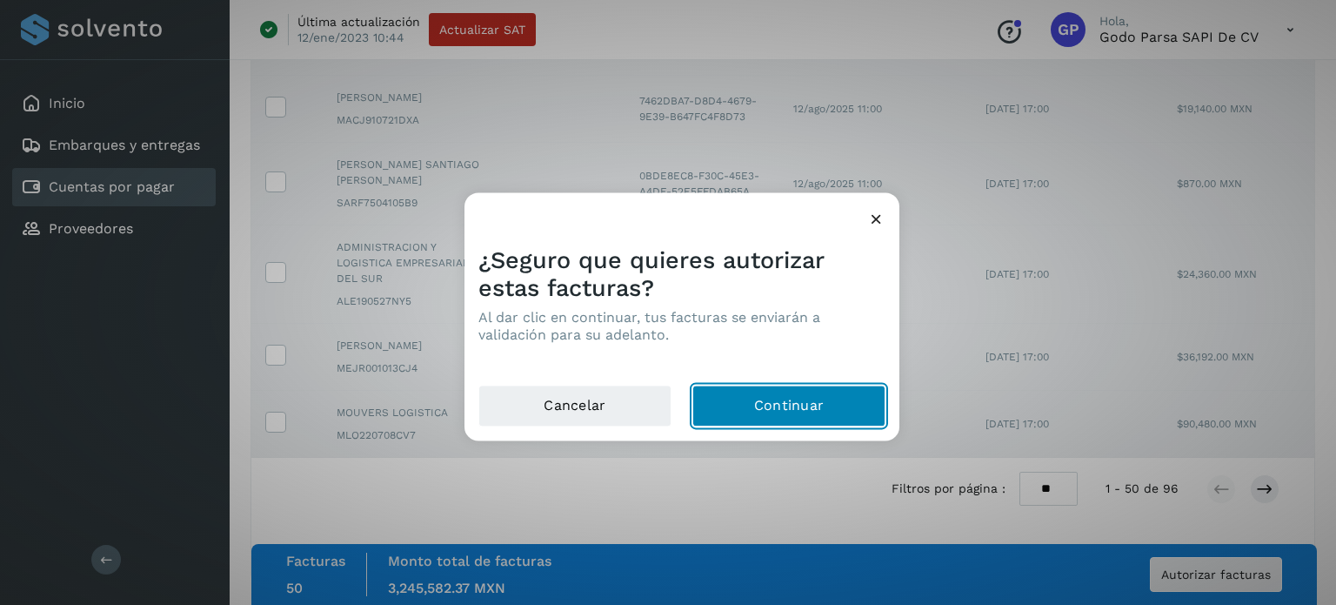
click at [787, 399] on button "Continuar" at bounding box center [789, 406] width 193 height 42
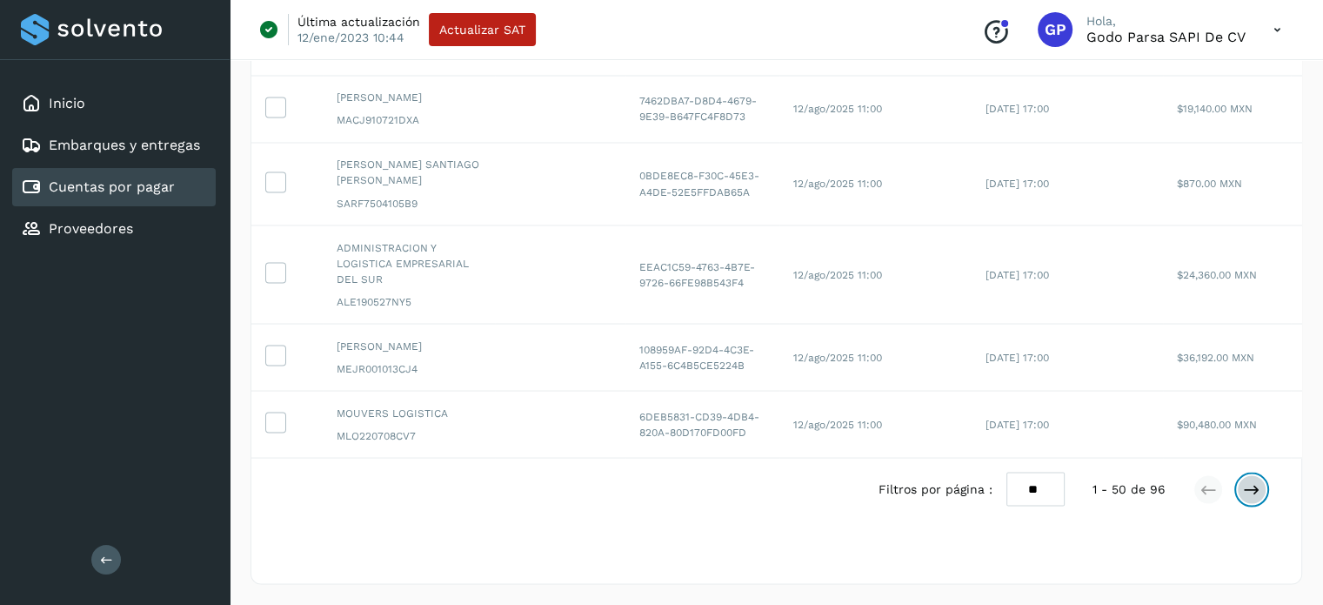
click at [1251, 491] on icon at bounding box center [1251, 488] width 17 height 17
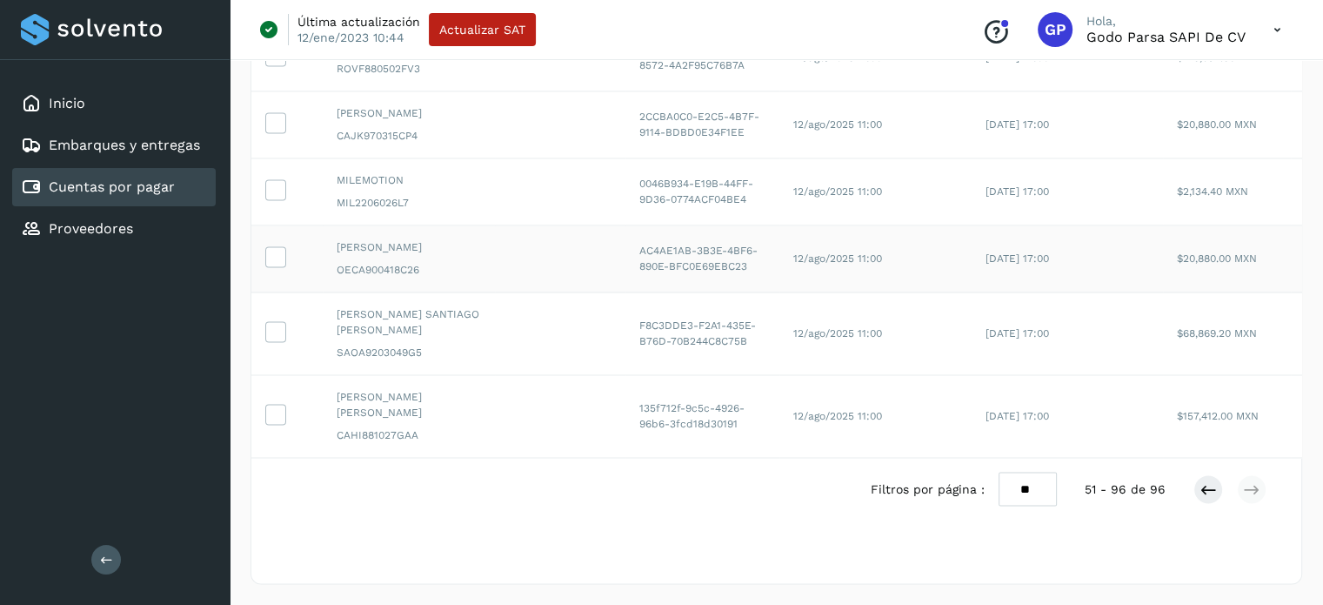
scroll to position [3261, 0]
click at [1204, 491] on icon at bounding box center [1208, 488] width 17 height 17
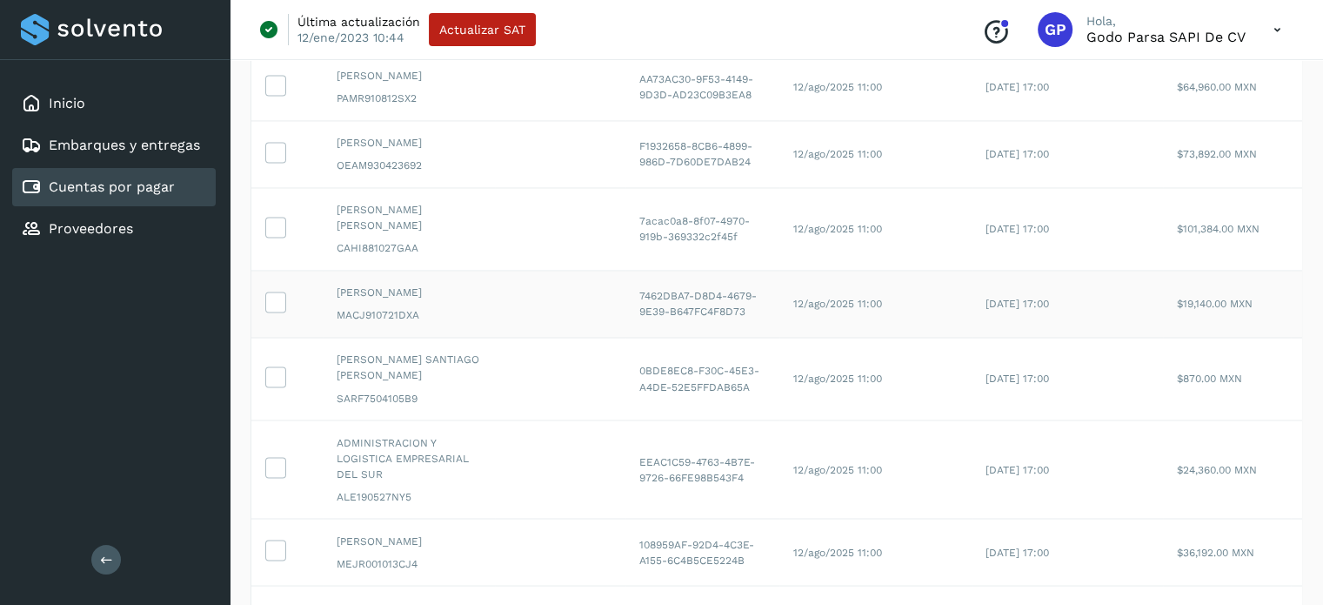
scroll to position [3560, 0]
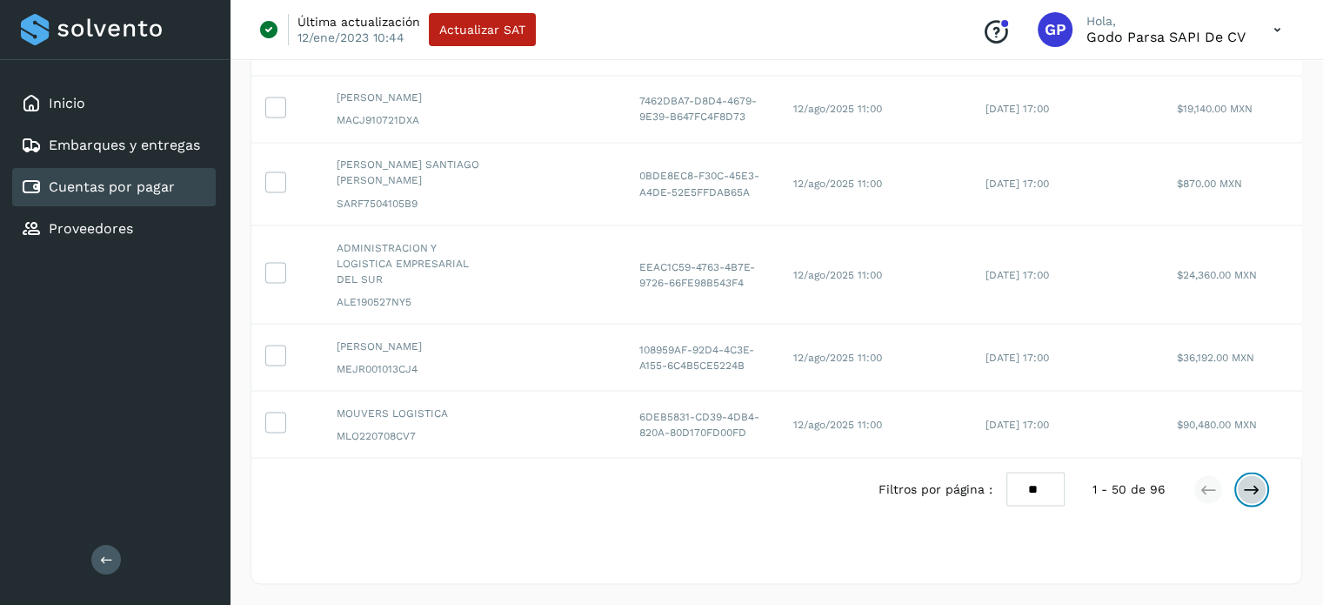
click at [1253, 489] on icon at bounding box center [1251, 488] width 17 height 17
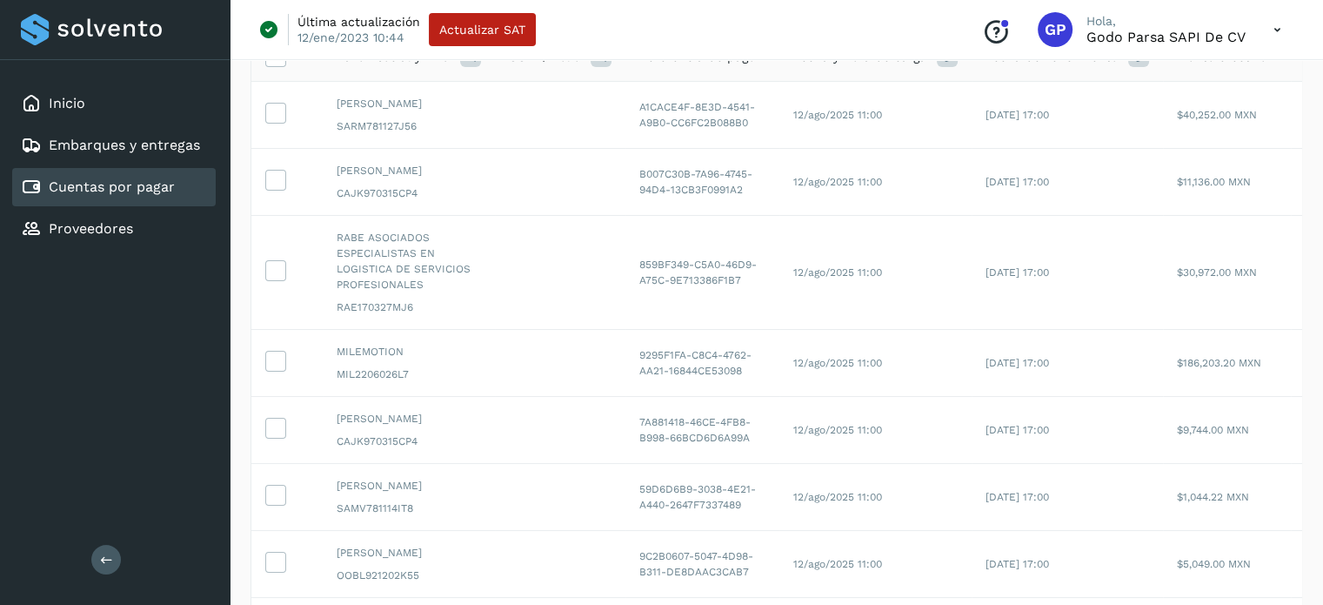
scroll to position [0, 0]
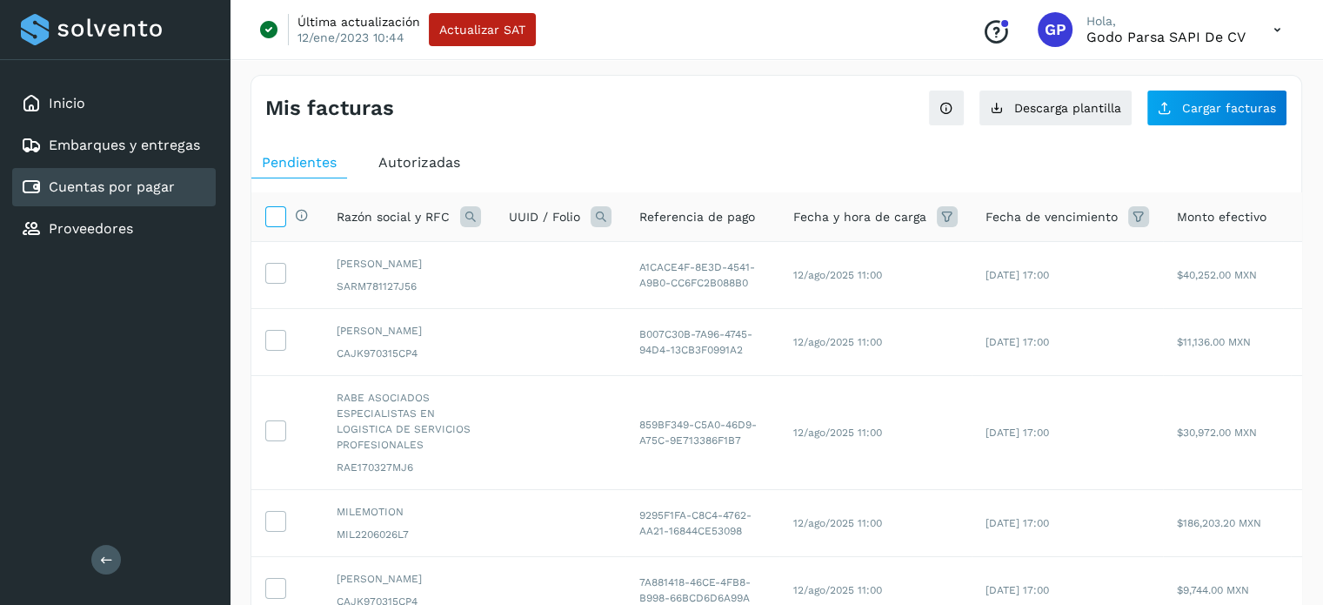
click at [273, 213] on icon at bounding box center [275, 215] width 18 height 18
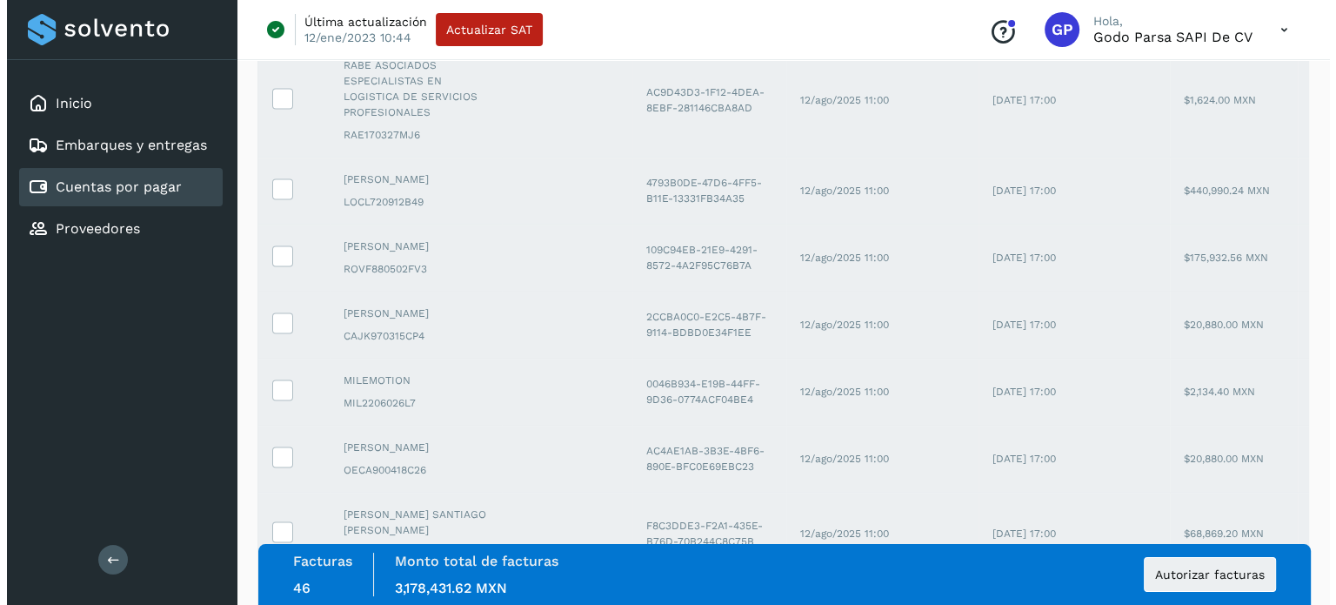
scroll to position [3261, 0]
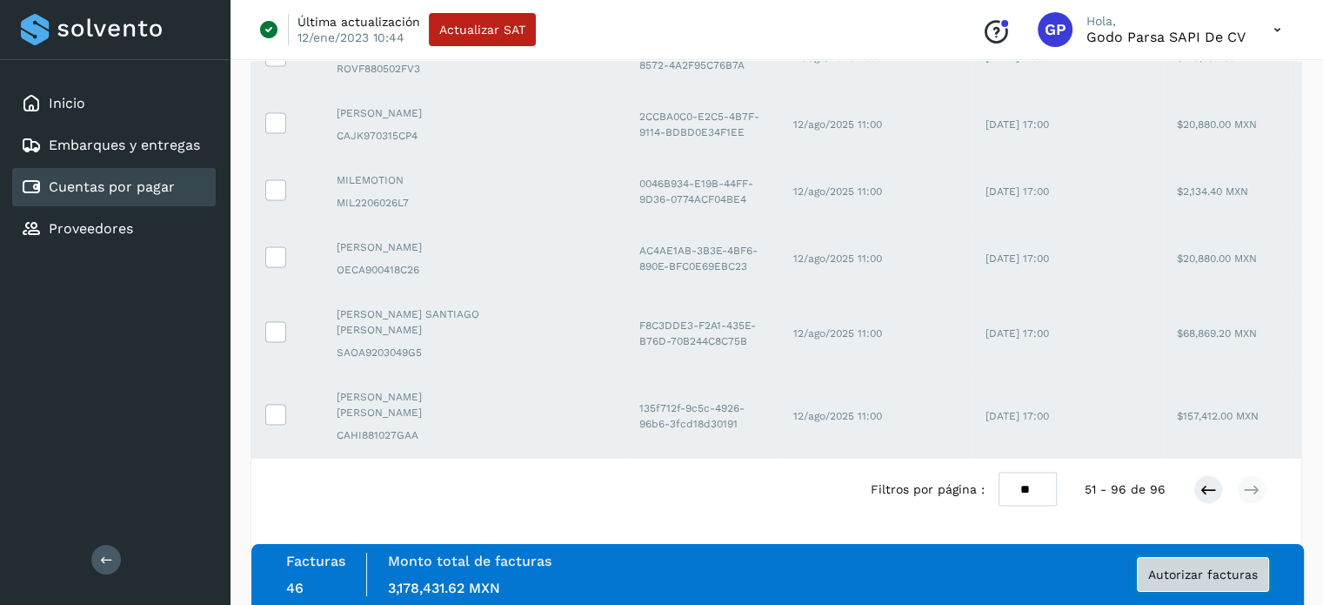
click at [1204, 578] on span "Autorizar facturas" at bounding box center [1203, 574] width 110 height 12
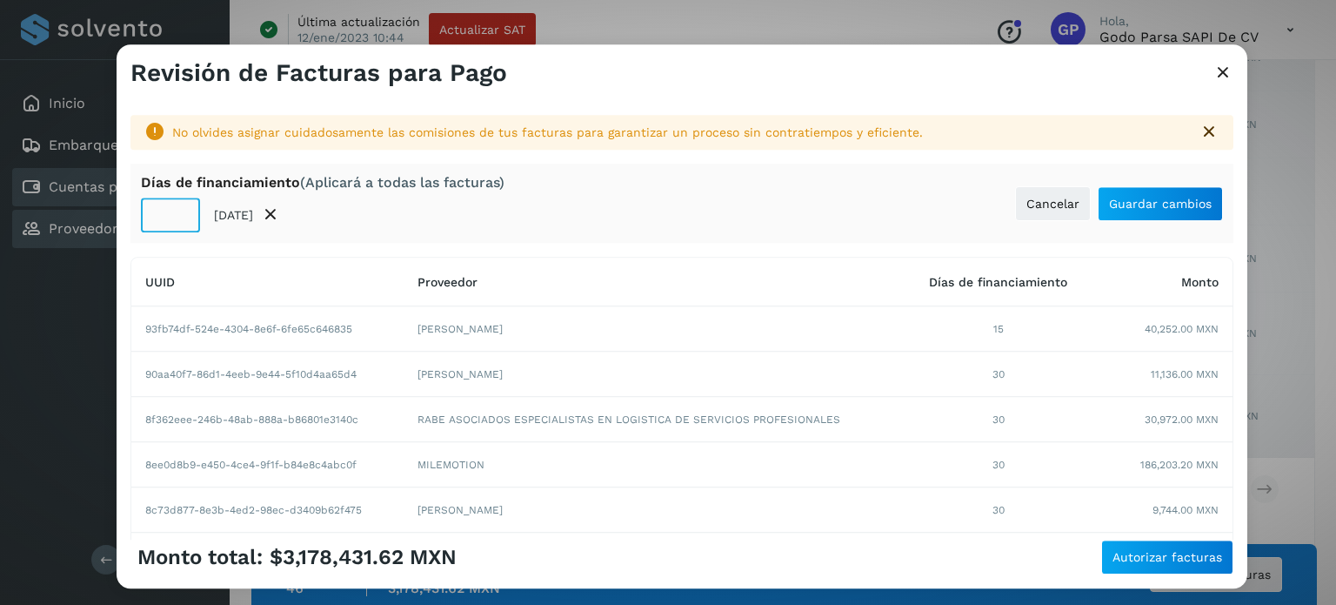
drag, startPoint x: 171, startPoint y: 216, endPoint x: 100, endPoint y: 211, distance: 71.5
click at [100, 211] on div "Revisión de Facturas para Pago No olvides asignar cuidadosamente las comisiones…" at bounding box center [668, 302] width 1336 height 605
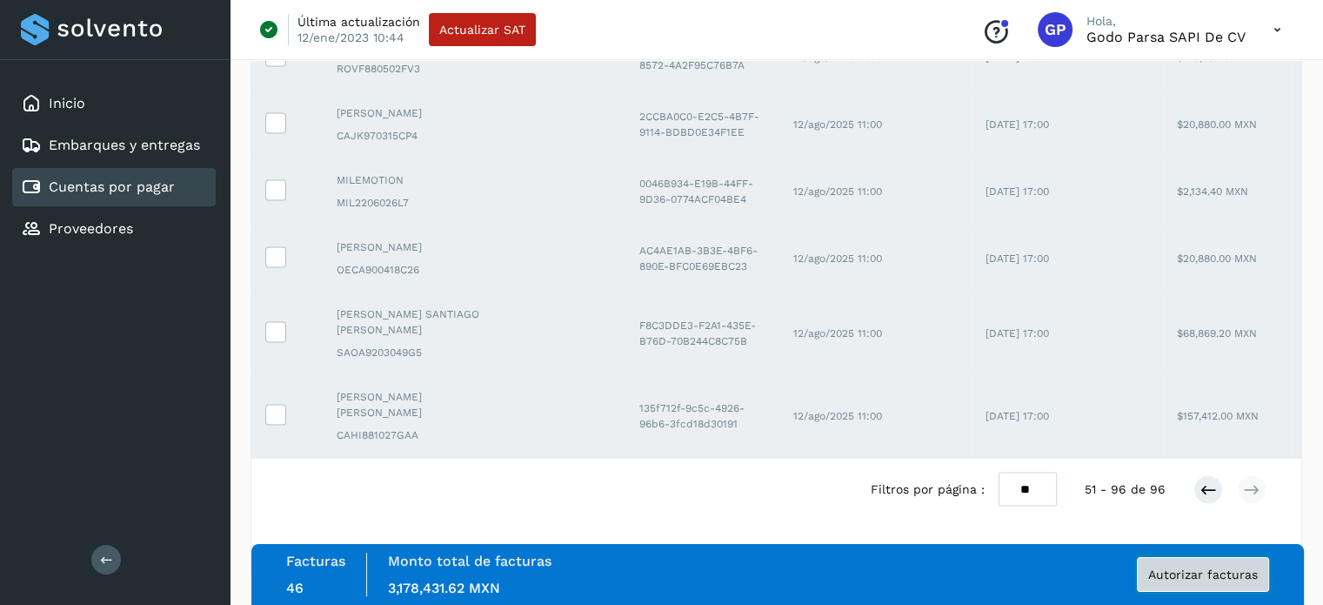
click at [1212, 579] on span "Autorizar facturas" at bounding box center [1203, 574] width 110 height 12
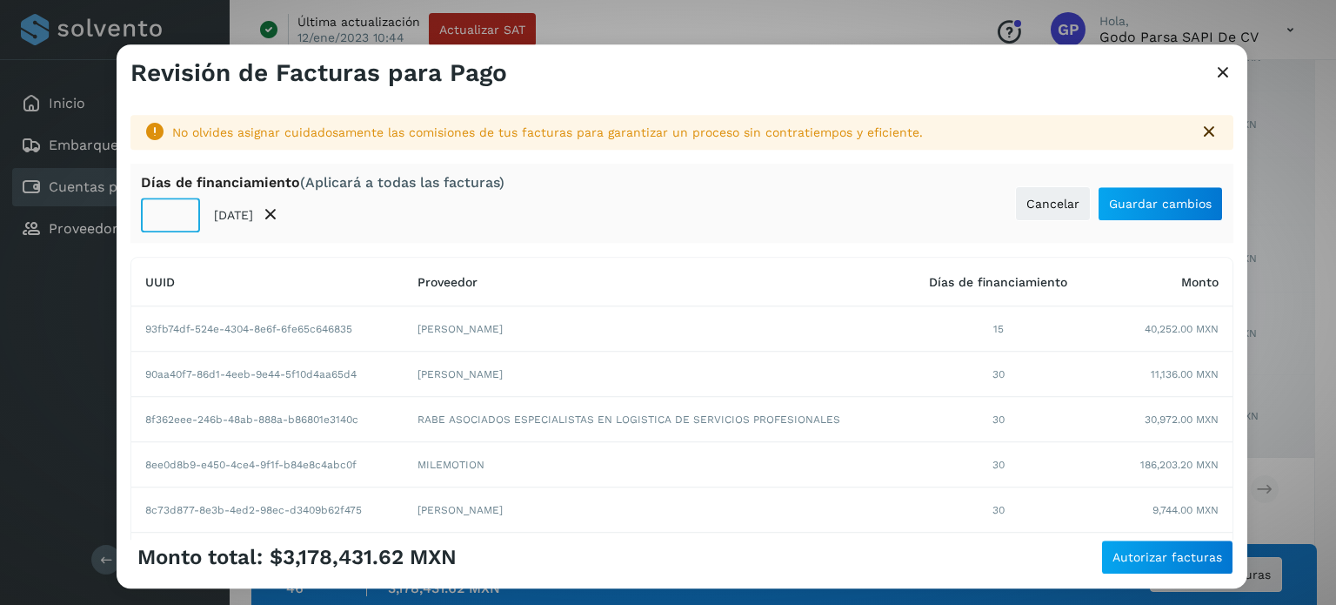
click at [168, 217] on input "**" at bounding box center [170, 215] width 59 height 35
type input "**"
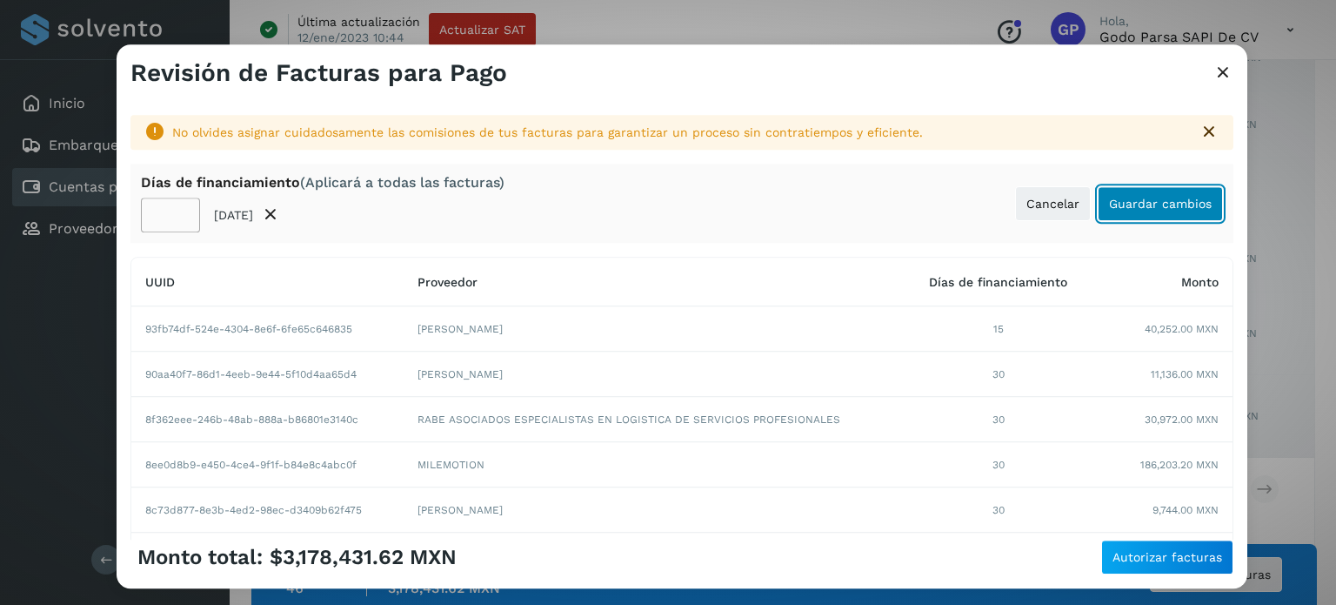
click at [1158, 198] on span "Guardar cambios" at bounding box center [1160, 204] width 103 height 12
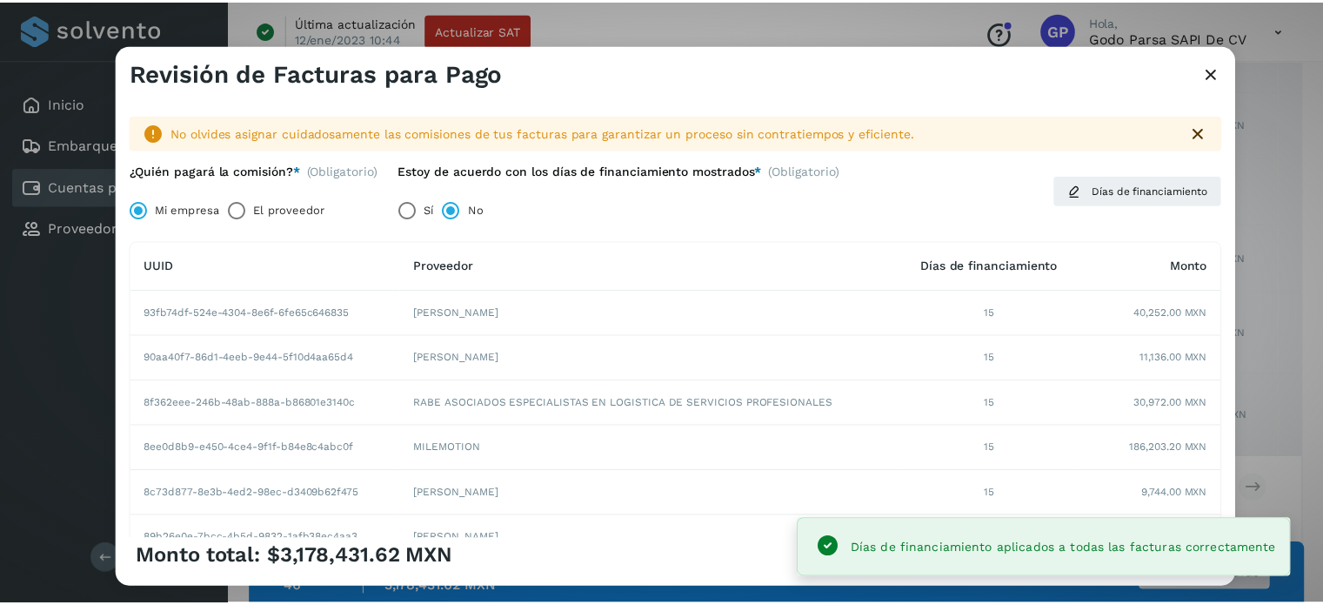
scroll to position [341, 0]
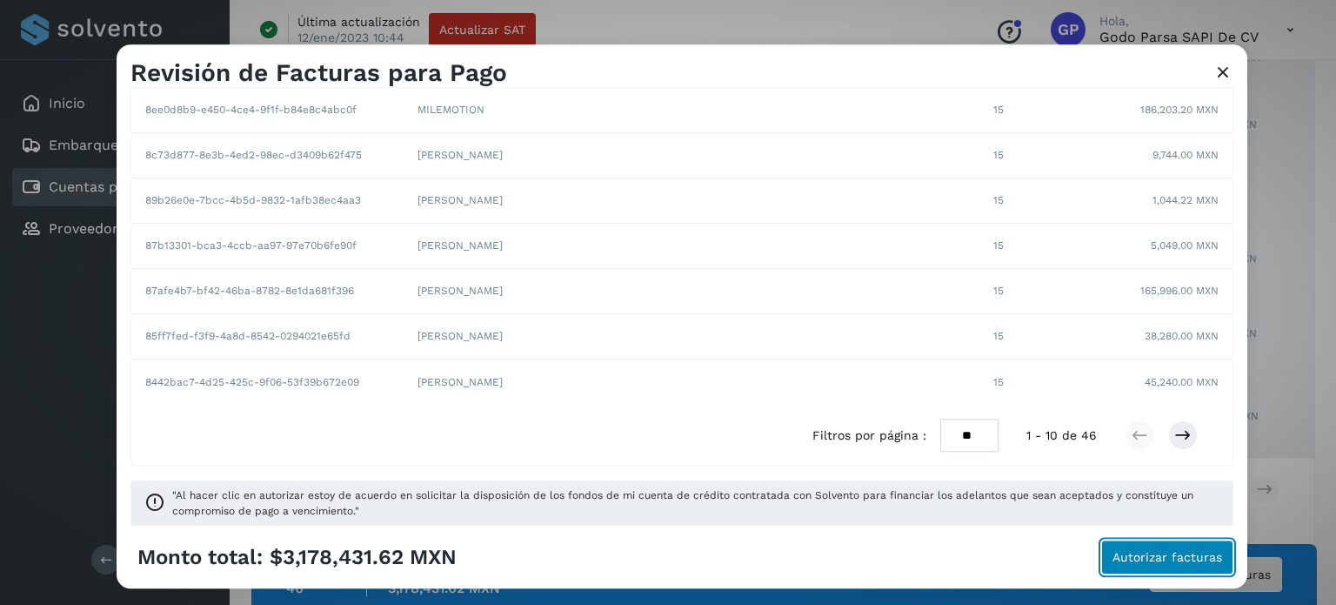
click at [1144, 552] on span "Autorizar facturas" at bounding box center [1168, 557] width 110 height 12
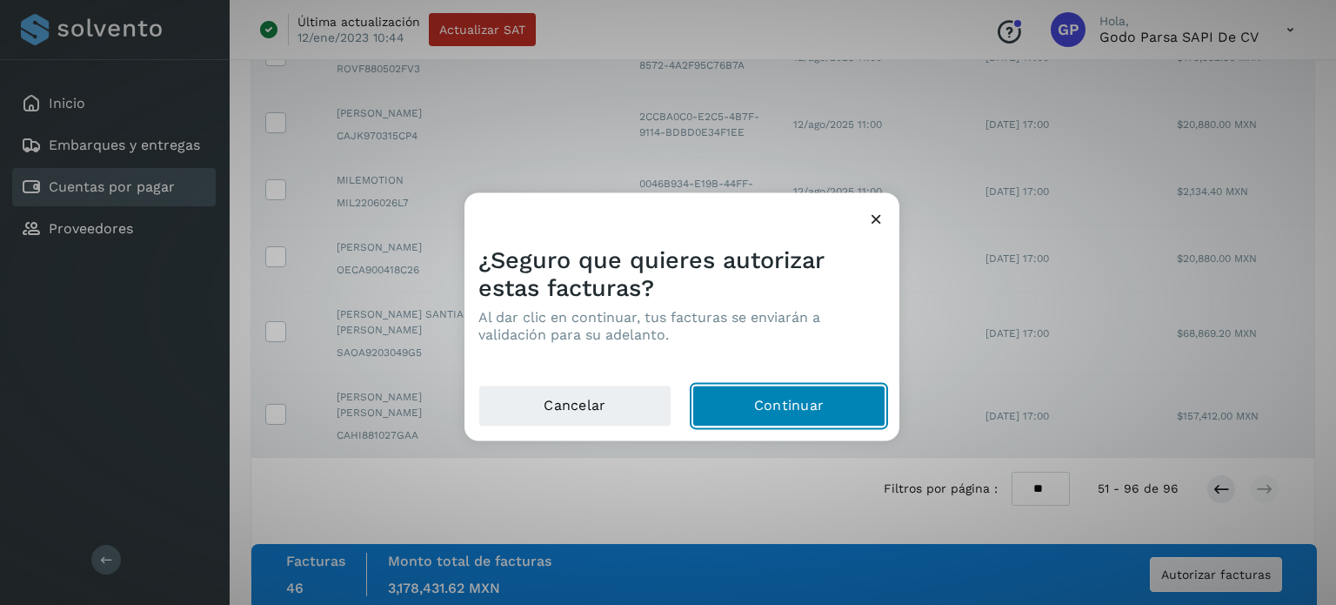
click at [787, 397] on button "Continuar" at bounding box center [789, 406] width 193 height 42
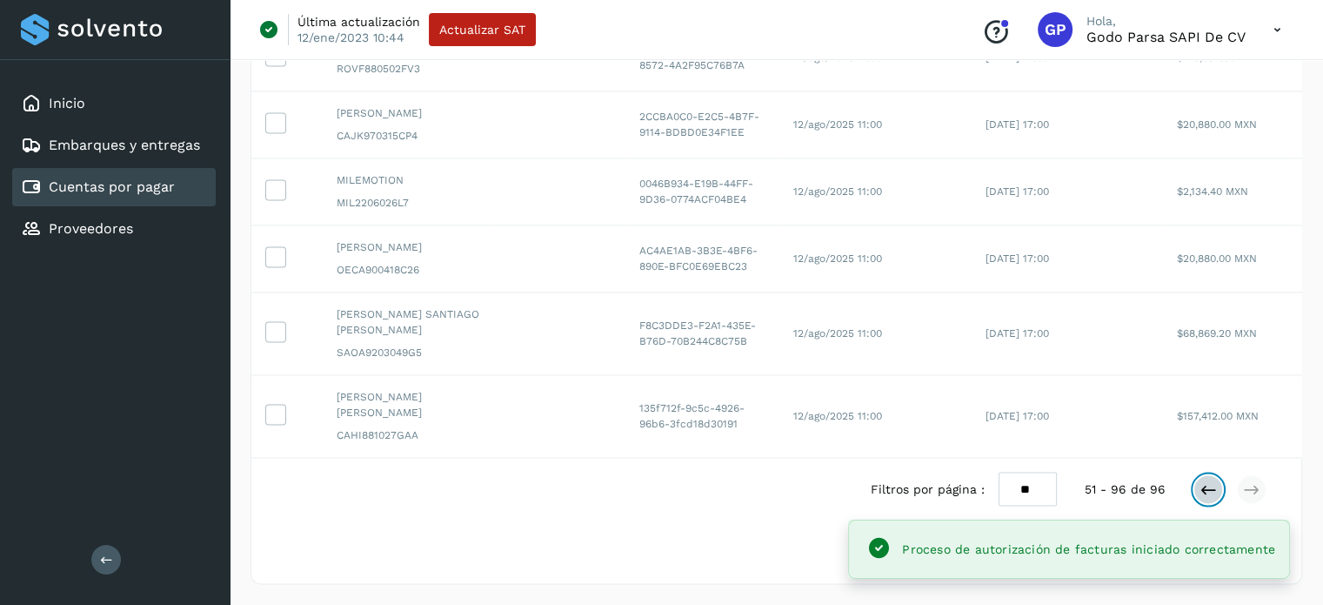
click at [1205, 493] on icon at bounding box center [1208, 488] width 17 height 17
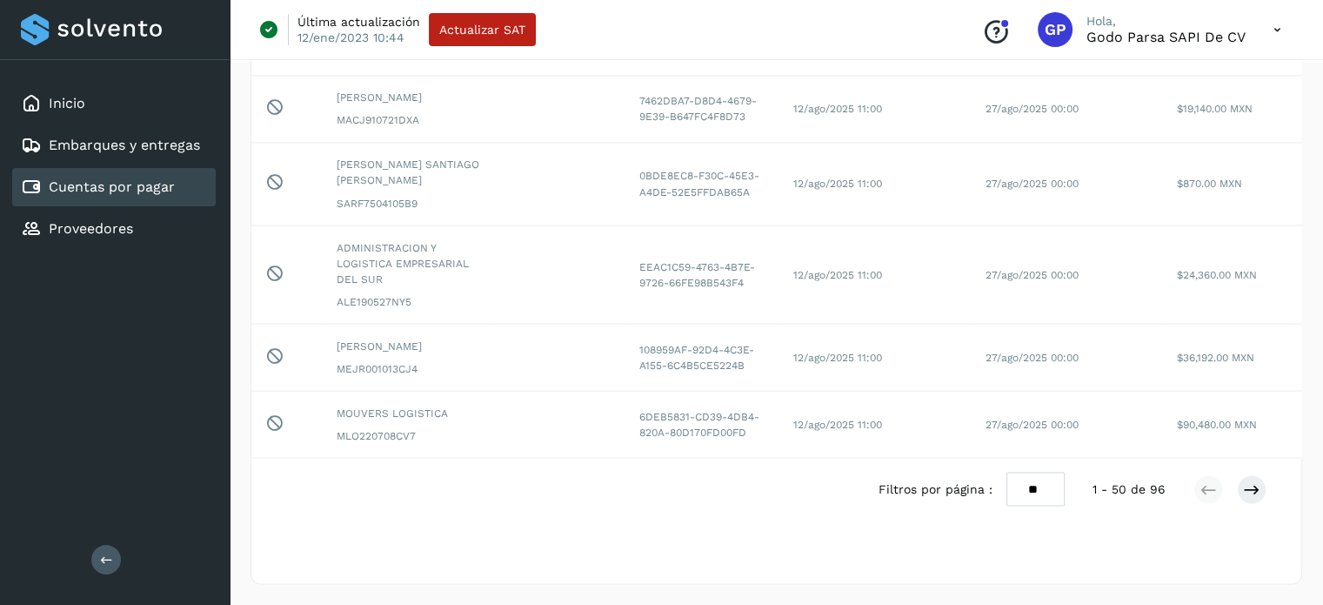
scroll to position [3560, 0]
click at [1252, 493] on icon at bounding box center [1251, 488] width 17 height 17
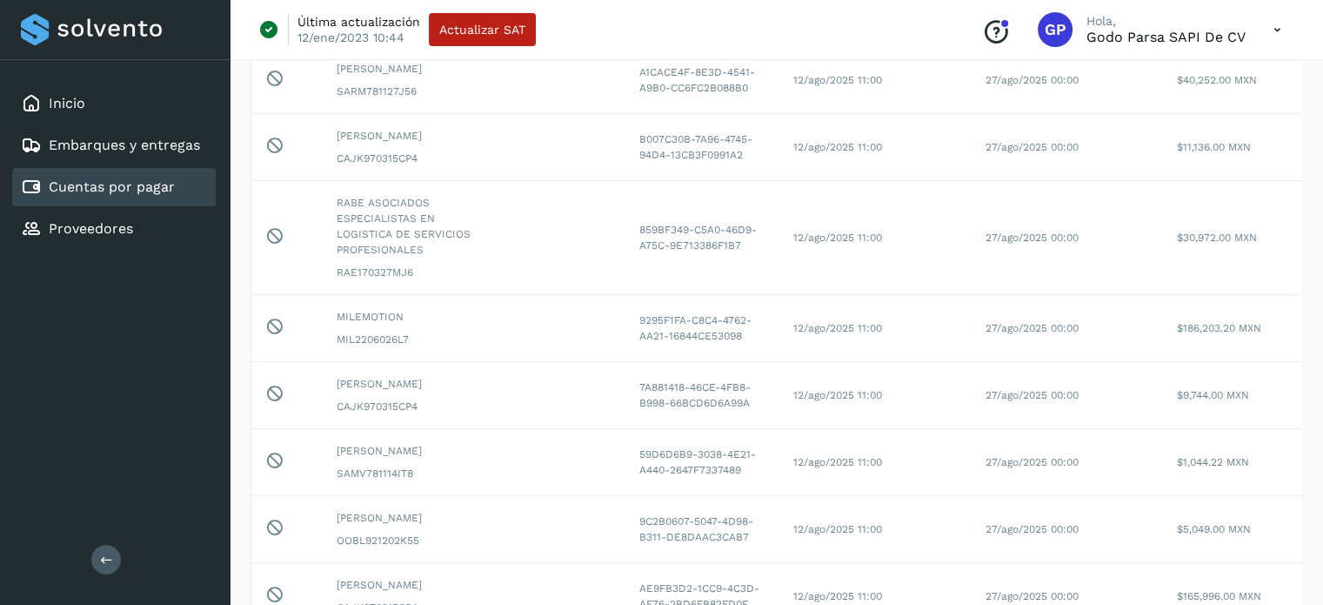
scroll to position [0, 0]
